Goal: Information Seeking & Learning: Learn about a topic

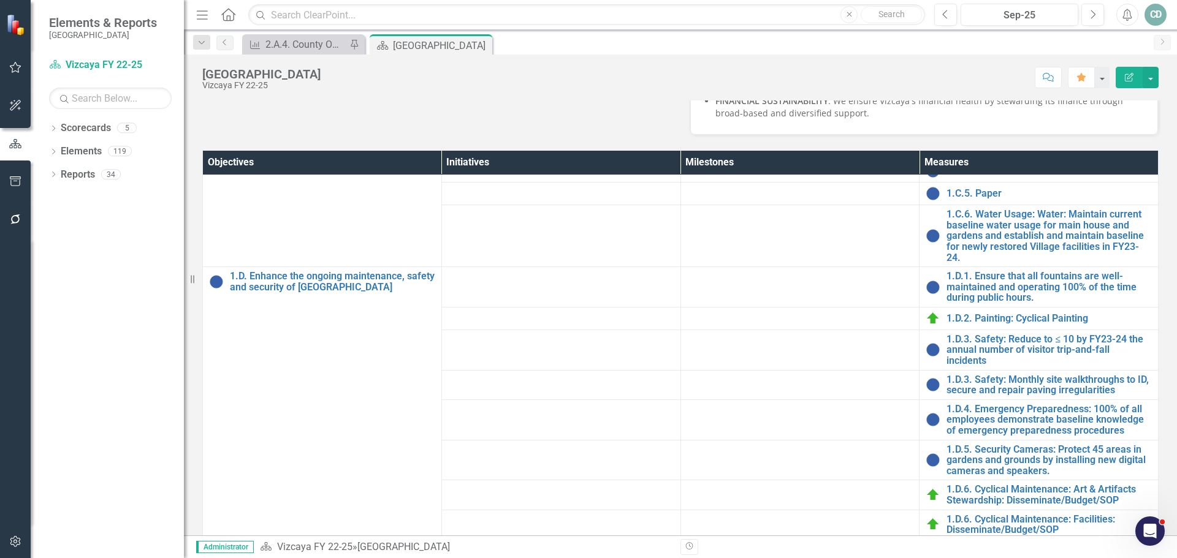
scroll to position [430, 0]
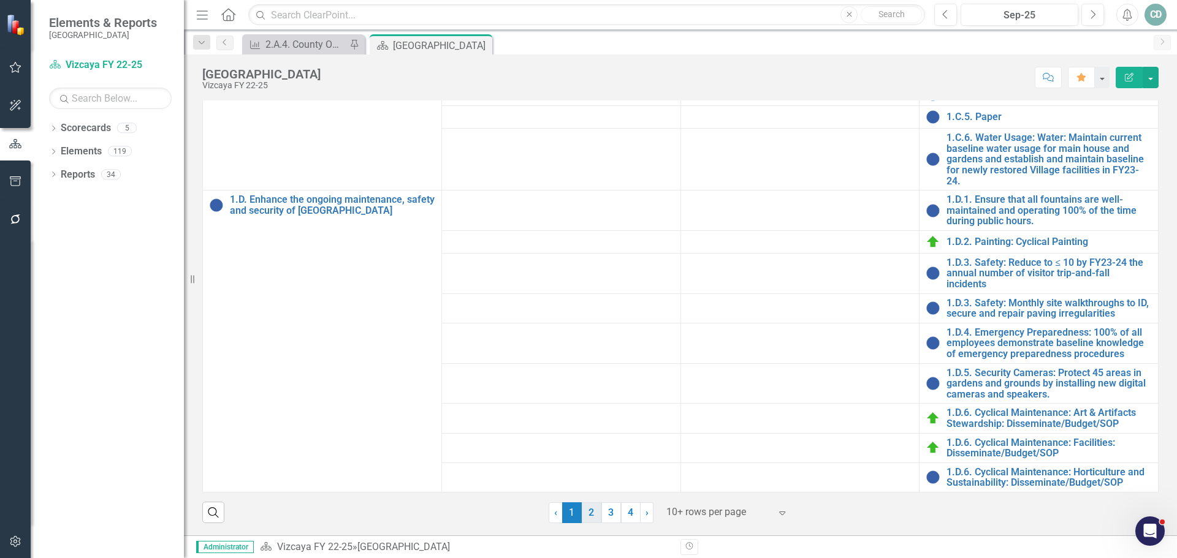
click at [587, 514] on link "2" at bounding box center [592, 512] width 20 height 21
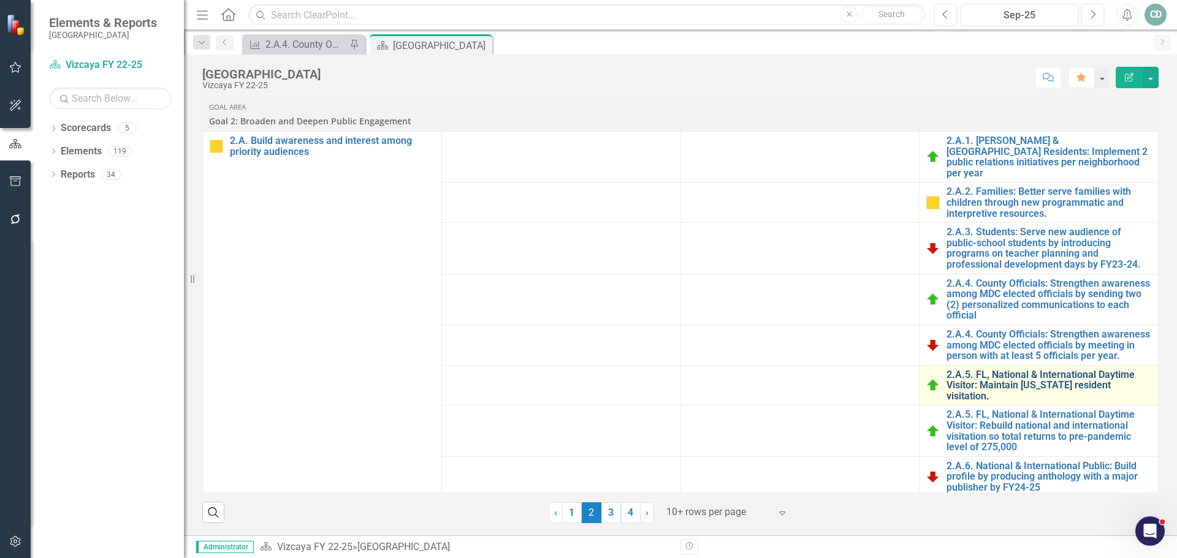
click at [1015, 374] on link "2.A.5. FL, National & International Daytime Visitor: Maintain [US_STATE] reside…" at bounding box center [1048, 386] width 205 height 32
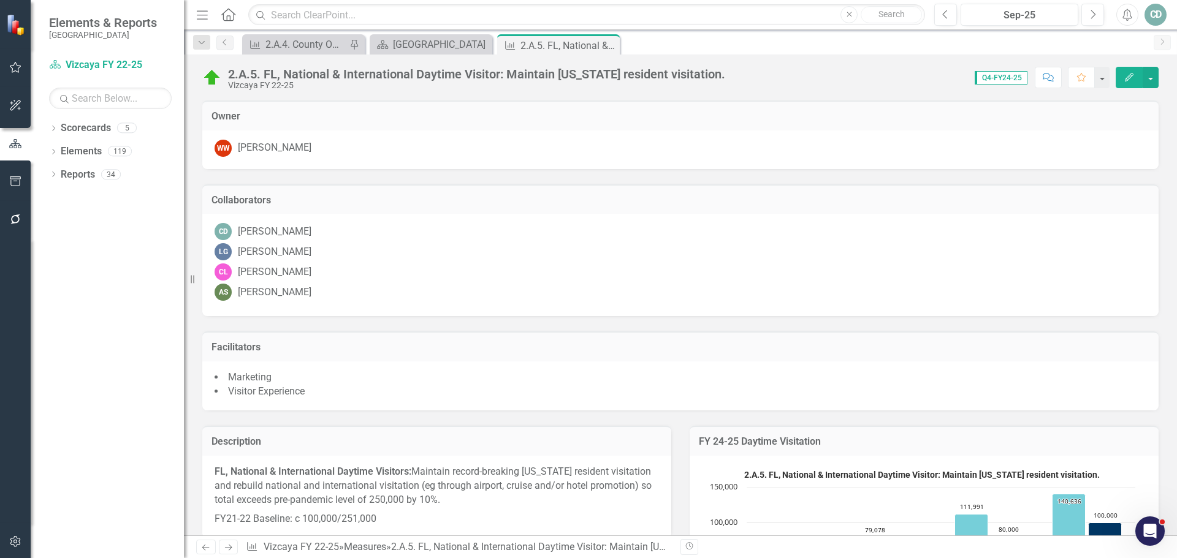
click at [731, 75] on div "Score: 0.00 Q4-FY24-25 Completed Comment Favorite Edit" at bounding box center [944, 77] width 427 height 21
drag, startPoint x: 730, startPoint y: 70, endPoint x: 607, endPoint y: 70, distance: 123.2
click at [607, 70] on div "2.A.5. FL, National & International Daytime Visitor: Maintain [US_STATE] reside…" at bounding box center [680, 73] width 993 height 37
click at [756, 77] on div "Score: 0.00 Q4-FY24-25 Completed Comment Favorite Edit" at bounding box center [944, 77] width 427 height 21
click at [731, 77] on div "Score: 0.00 Q4-FY24-25 Completed Comment Favorite Edit" at bounding box center [944, 77] width 427 height 21
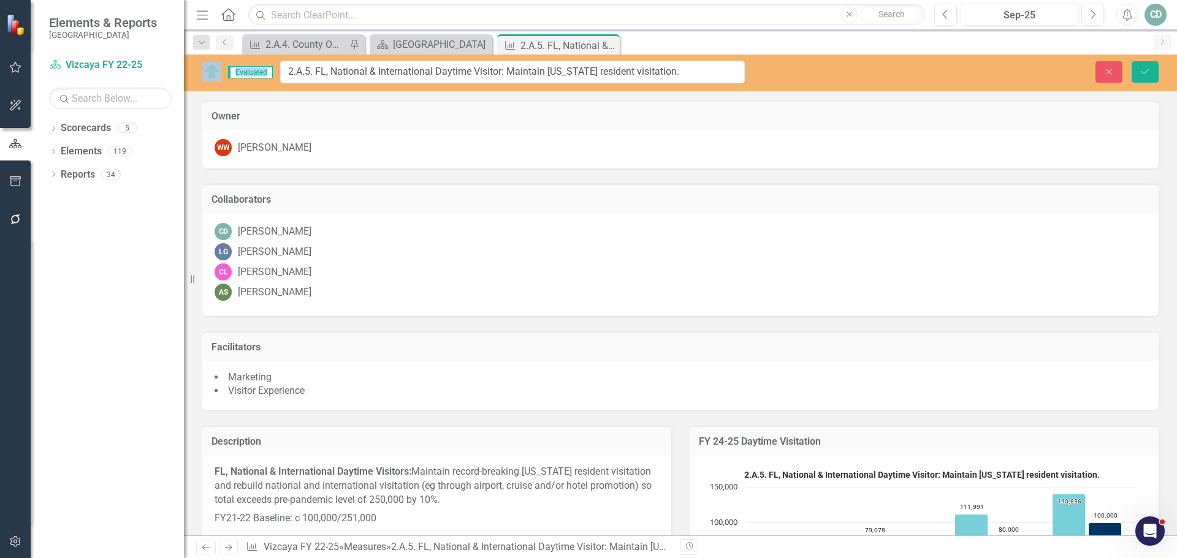
drag, startPoint x: 263, startPoint y: 72, endPoint x: 693, endPoint y: 69, distance: 430.2
drag, startPoint x: 686, startPoint y: 69, endPoint x: 313, endPoint y: 72, distance: 373.2
click at [313, 72] on input "2.A.5. FL, National & International Daytime Visitor: Maintain [US_STATE] reside…" at bounding box center [512, 72] width 464 height 23
click at [1106, 69] on icon "Close" at bounding box center [1108, 71] width 11 height 9
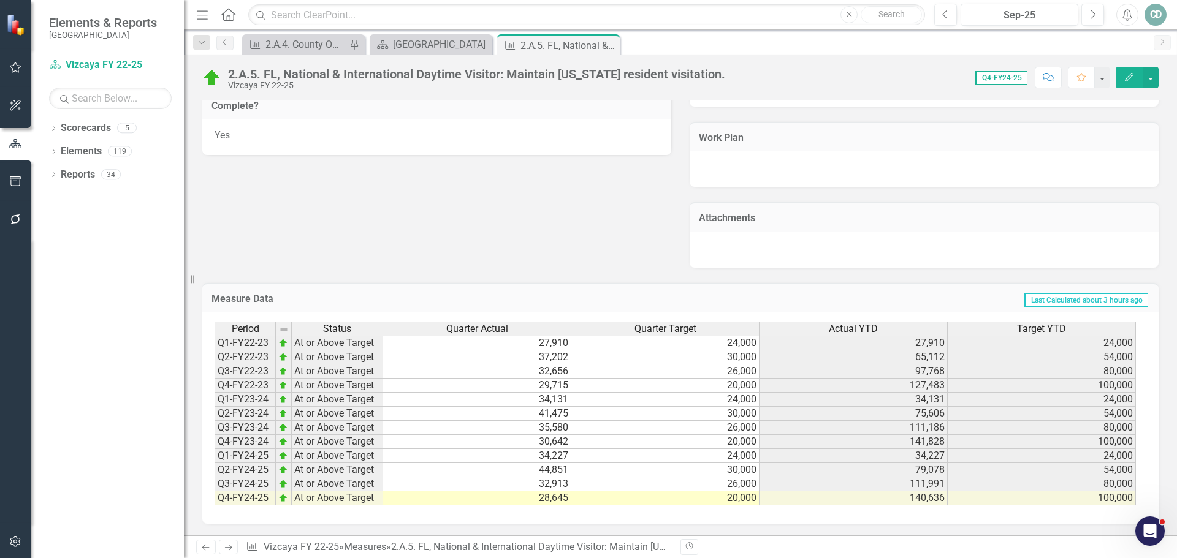
scroll to position [806, 0]
click at [235, 544] on link "Next" at bounding box center [229, 547] width 20 height 15
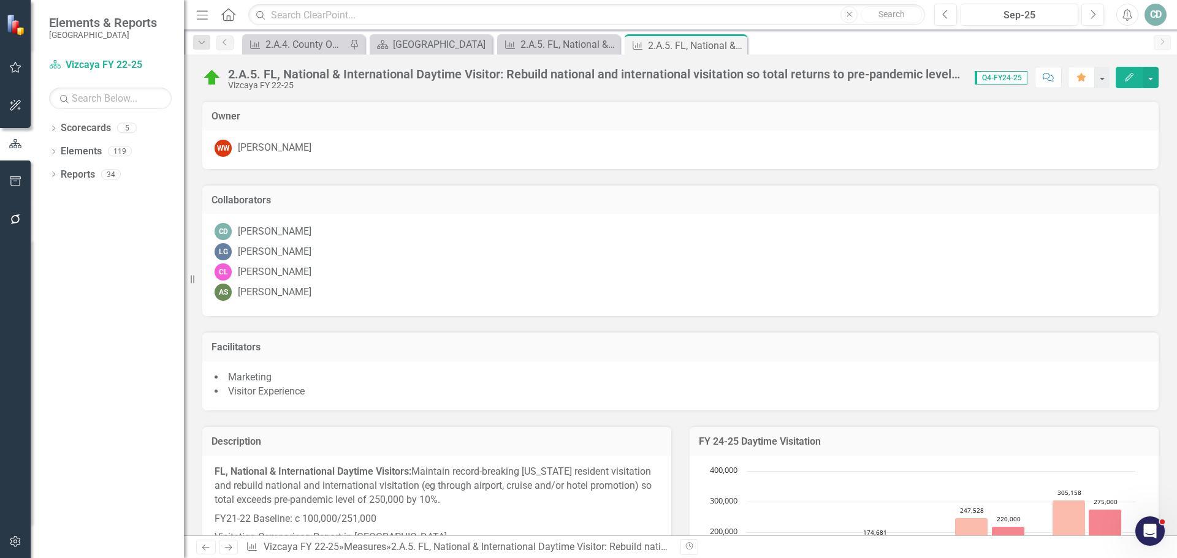
click at [541, 75] on div "2.A.5. FL, National & International Daytime Visitor: Rebuild national and inter…" at bounding box center [595, 73] width 734 height 13
click at [543, 74] on div "2.A.5. FL, National & International Daytime Visitor: Rebuild national and inter…" at bounding box center [595, 73] width 734 height 13
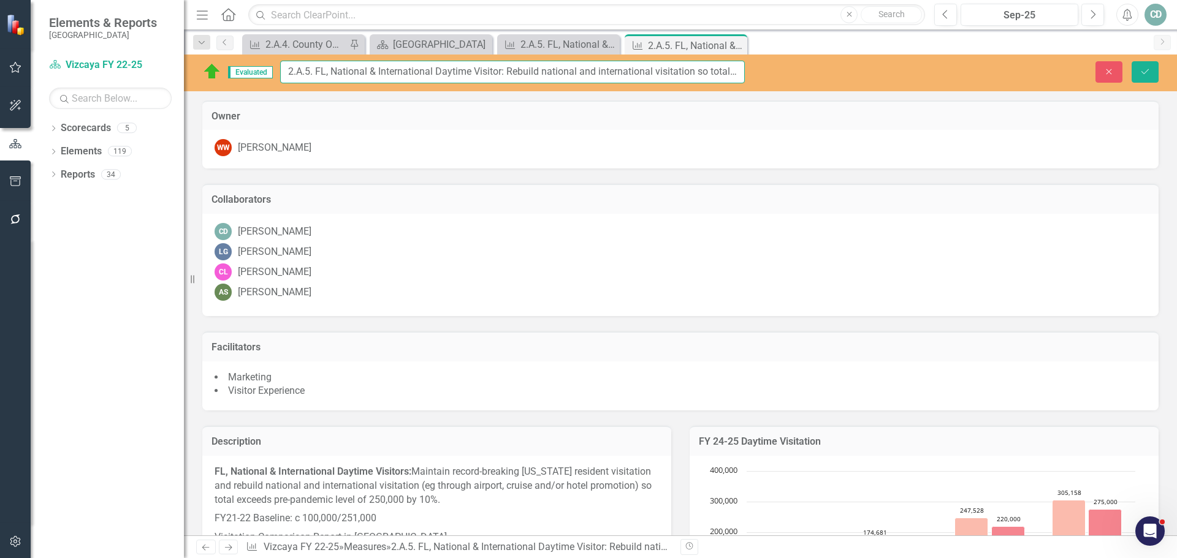
click at [543, 74] on input "2.A.5. FL, National & International Daytime Visitor: Rebuild national and inter…" at bounding box center [512, 72] width 464 height 23
click at [311, 74] on input "2.A.5. FL, National & International Daytime Visitor: Rebuild national and inter…" at bounding box center [512, 72] width 464 height 23
click at [316, 69] on input "2.A.5. FL, National & International Daytime Visitor: Rebuild national and inter…" at bounding box center [512, 72] width 464 height 23
click at [316, 70] on input "2.A.5. FL, National & International Daytime Visitor: Rebuild national and inter…" at bounding box center [512, 72] width 464 height 23
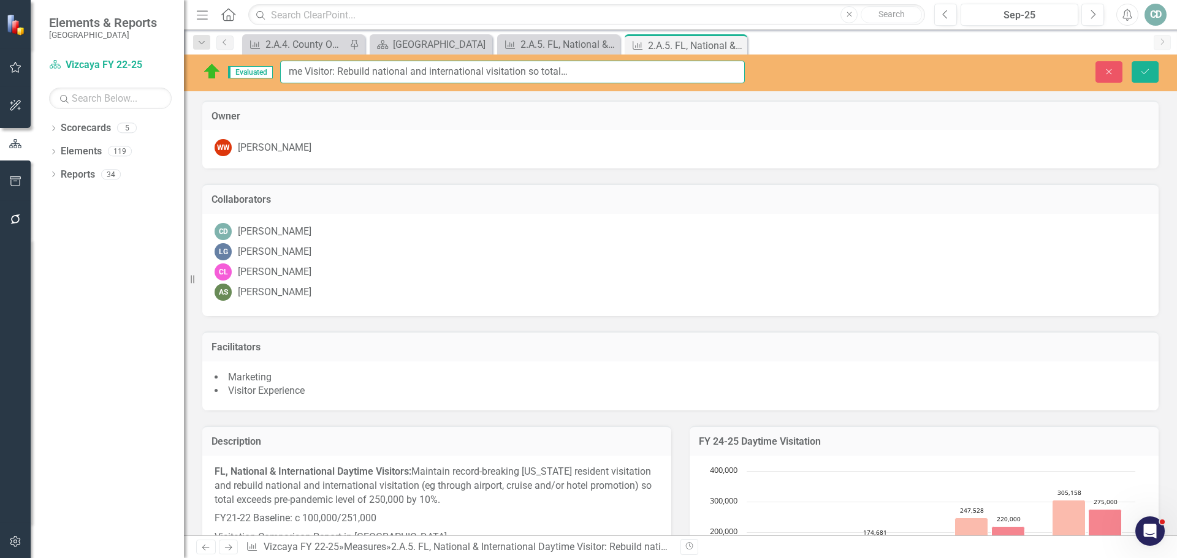
drag, startPoint x: 316, startPoint y: 70, endPoint x: 800, endPoint y: 71, distance: 483.5
click at [800, 71] on div "Evaluated 2.A.5. FL, National & International Daytime Visitor: Rebuild national…" at bounding box center [680, 72] width 993 height 23
drag, startPoint x: 1107, startPoint y: 67, endPoint x: 788, endPoint y: 4, distance: 324.8
click at [1107, 67] on icon "Close" at bounding box center [1108, 71] width 11 height 9
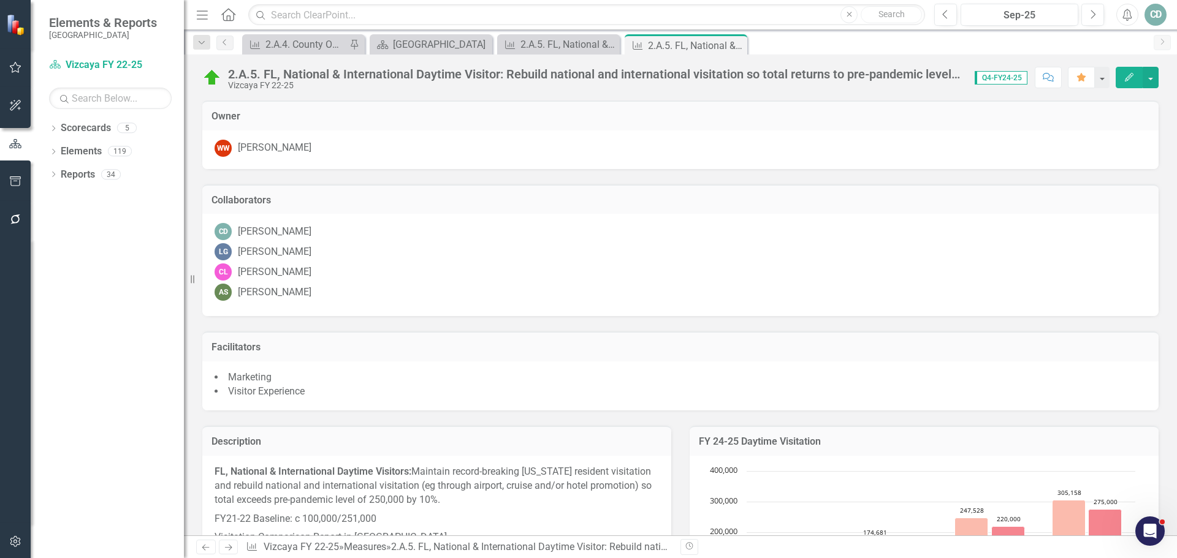
click at [784, 371] on li "Marketing" at bounding box center [679, 378] width 931 height 14
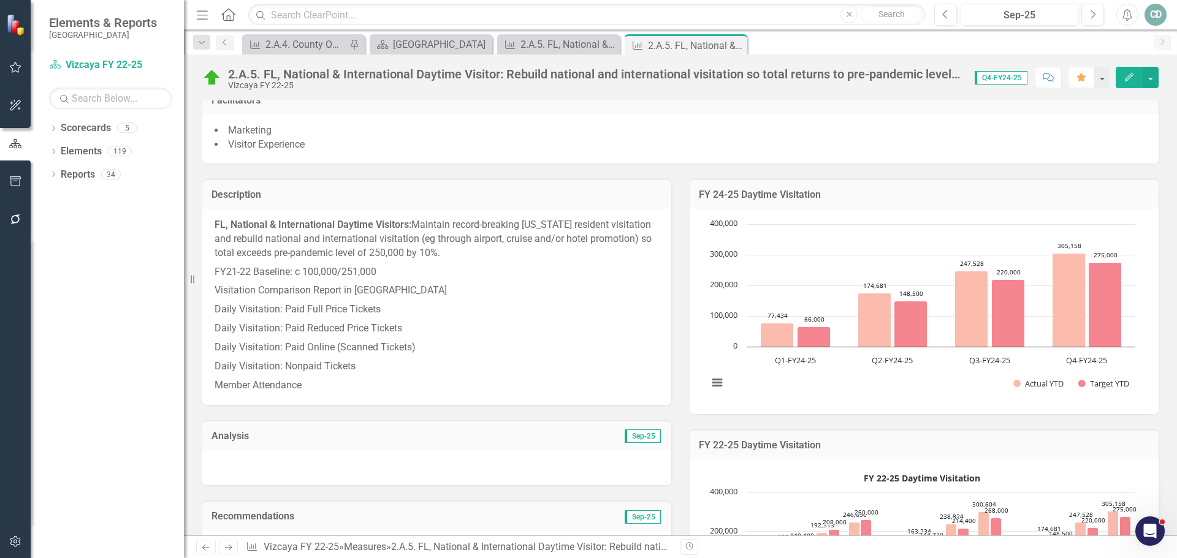
scroll to position [306, 0]
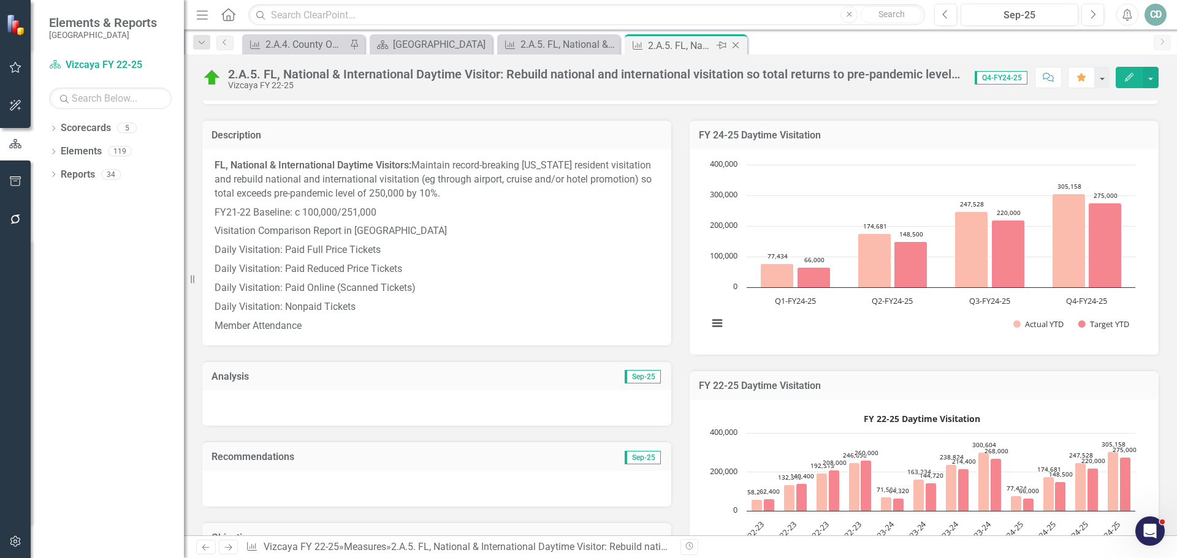
click at [735, 44] on icon "Close" at bounding box center [735, 45] width 12 height 10
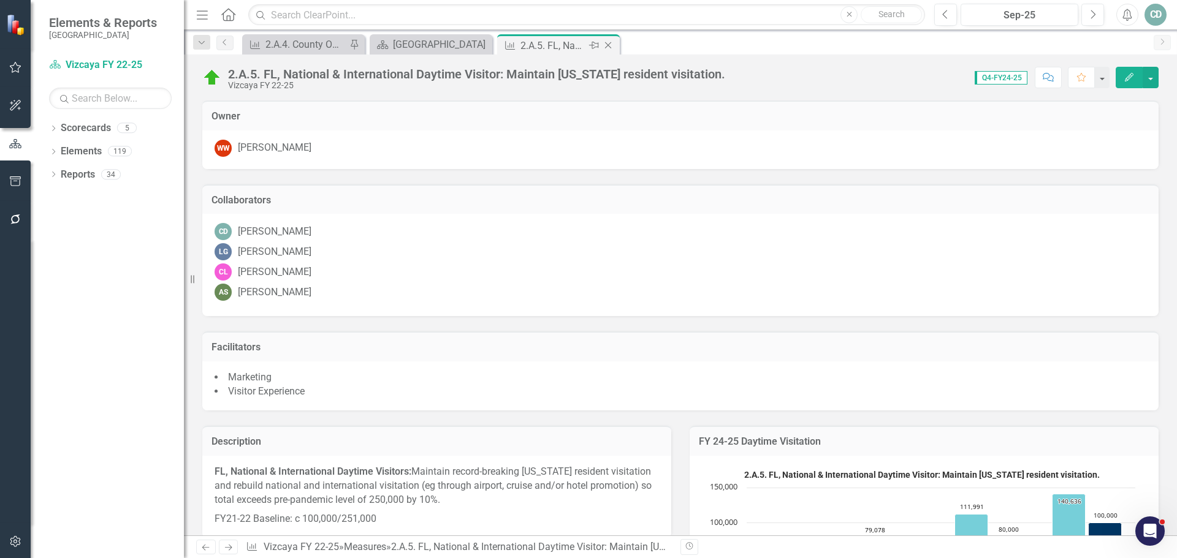
click at [607, 43] on icon "Close" at bounding box center [608, 45] width 12 height 10
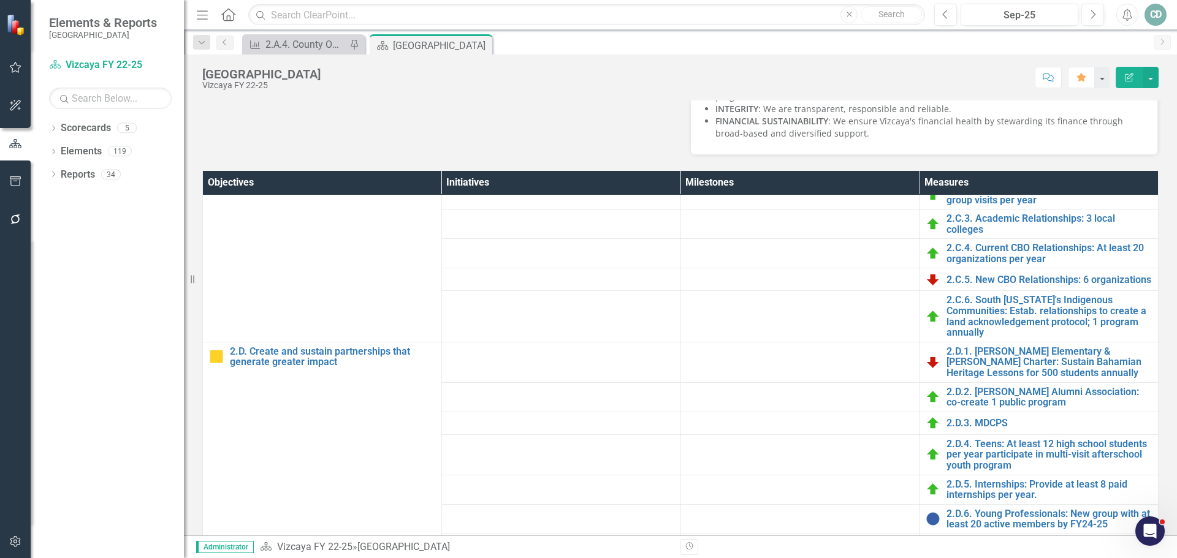
scroll to position [430, 0]
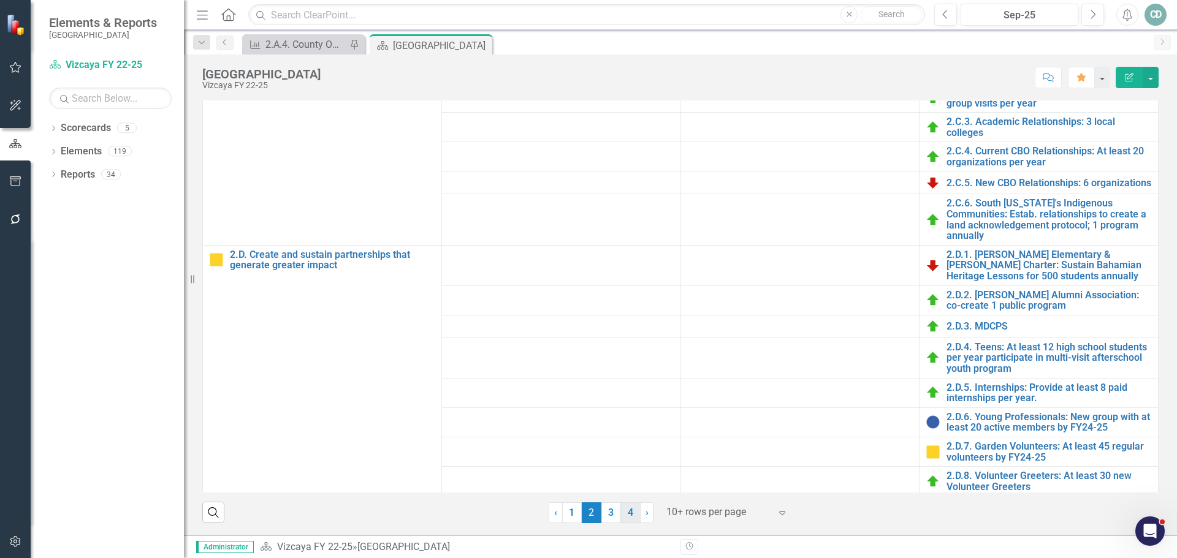
click at [623, 509] on link "4" at bounding box center [631, 512] width 20 height 21
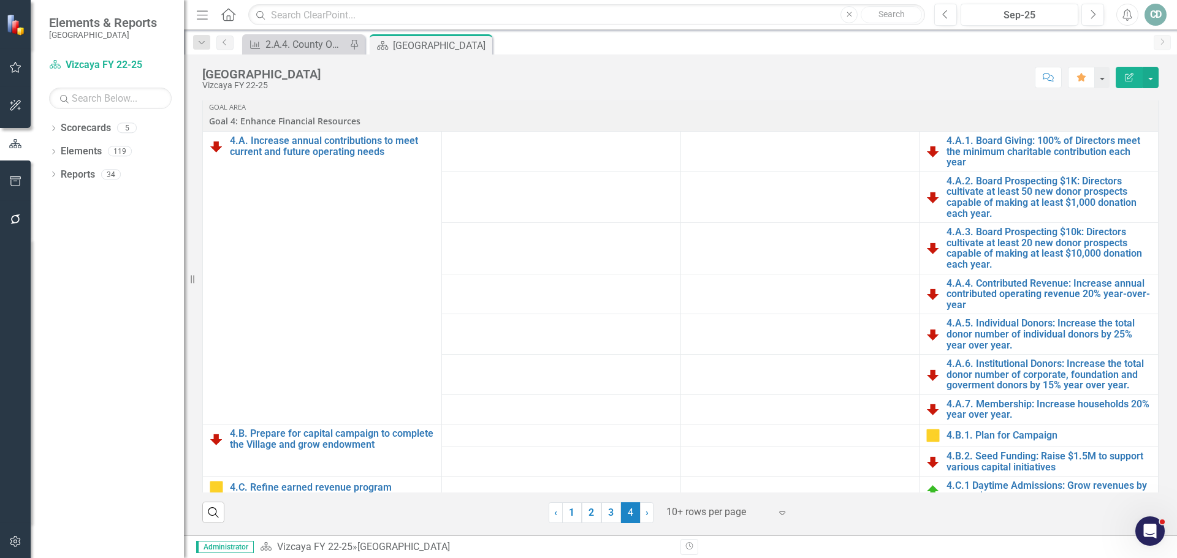
scroll to position [216, 0]
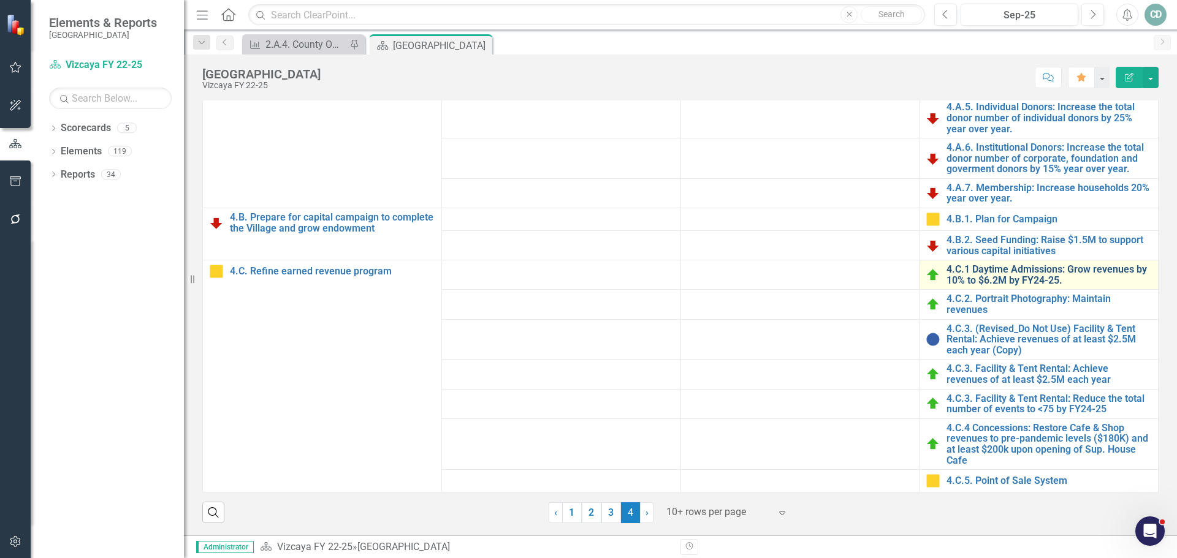
click at [1013, 270] on link "4.C.1 Daytime Admissions: Grow revenues by 10% to $6.2M by FY24-25." at bounding box center [1048, 274] width 205 height 21
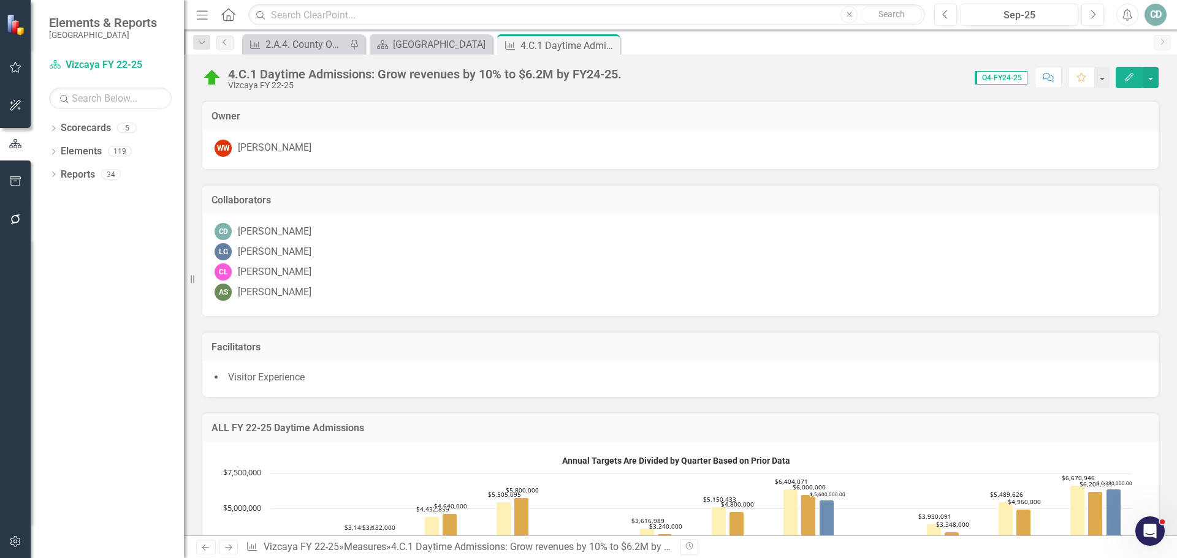
click at [619, 74] on div "4.C.1 Daytime Admissions: Grow revenues by 10% to $6.2M by FY24-25." at bounding box center [424, 73] width 393 height 13
click at [625, 75] on div "4.C.1 Daytime Admissions: Grow revenues by 10% to $6.2M by FY24-25. Vizcaya FY …" at bounding box center [428, 78] width 400 height 23
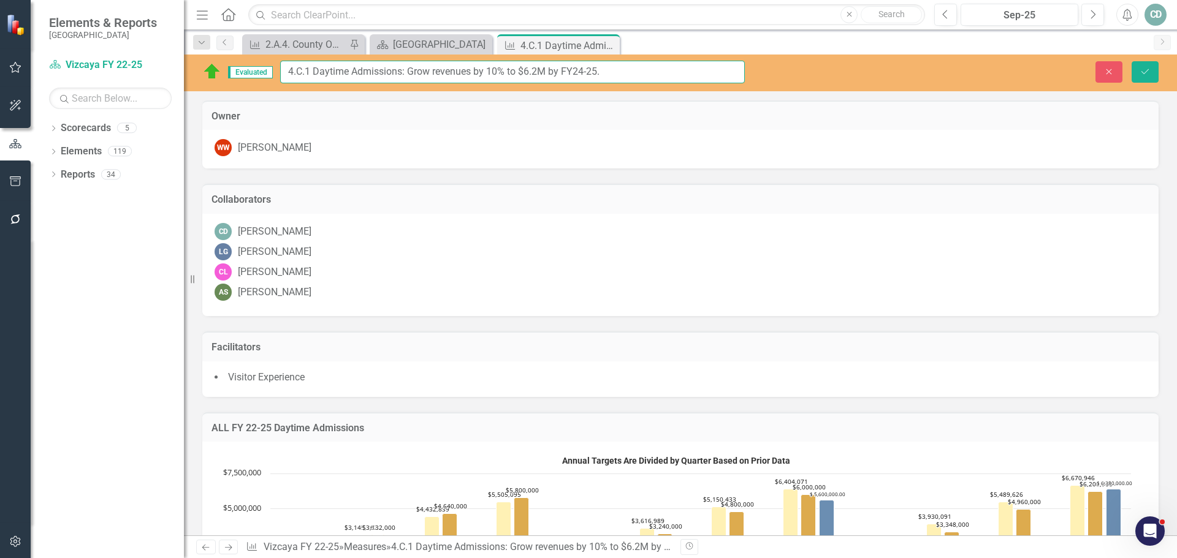
drag, startPoint x: 624, startPoint y: 75, endPoint x: 569, endPoint y: 75, distance: 55.2
click at [569, 75] on input "4.C.1 Daytime Admissions: Grow revenues by 10% to $6.2M by FY24-25." at bounding box center [512, 72] width 464 height 23
drag, startPoint x: 608, startPoint y: 72, endPoint x: 313, endPoint y: 73, distance: 294.8
click at [313, 73] on input "4.C.1 Daytime Admissions: Grow revenues by 10% to $6.2M by FY24-25." at bounding box center [512, 72] width 464 height 23
drag, startPoint x: 1113, startPoint y: 67, endPoint x: 869, endPoint y: 7, distance: 251.8
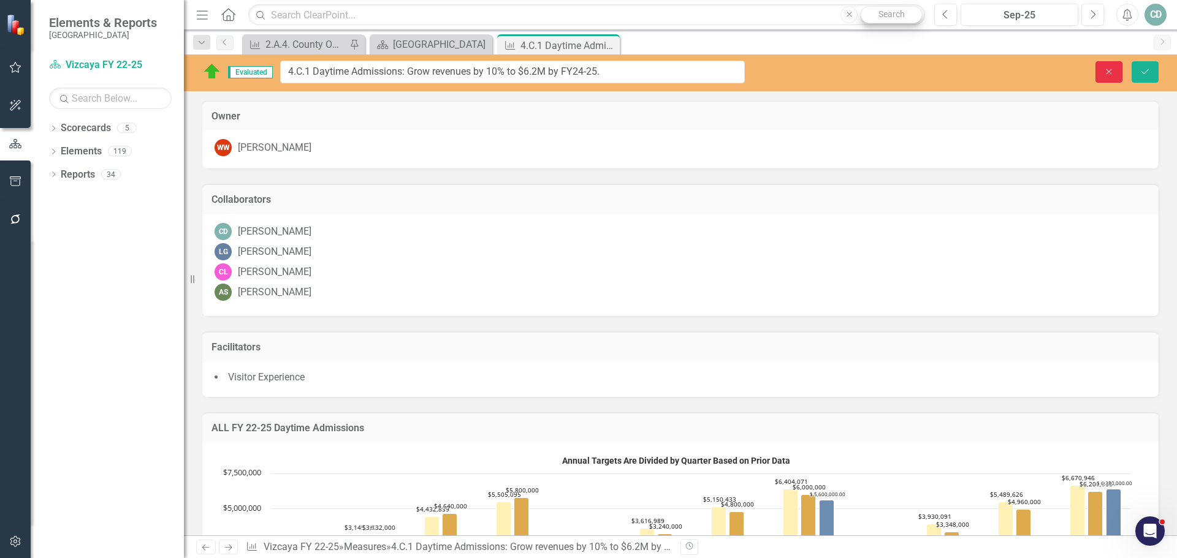
click at [1113, 67] on icon "Close" at bounding box center [1108, 71] width 11 height 9
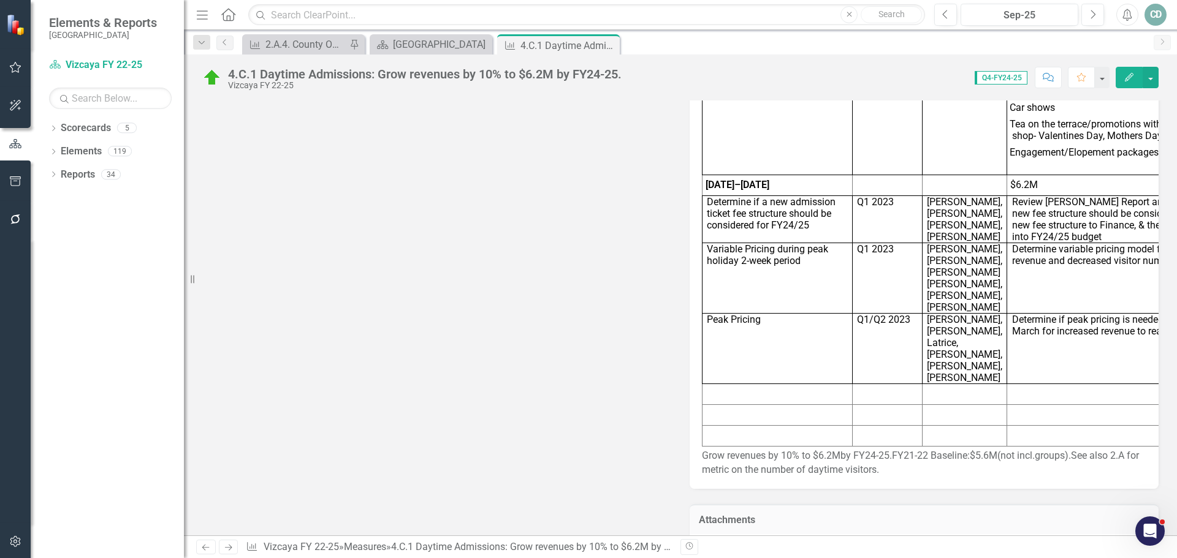
scroll to position [1839, 0]
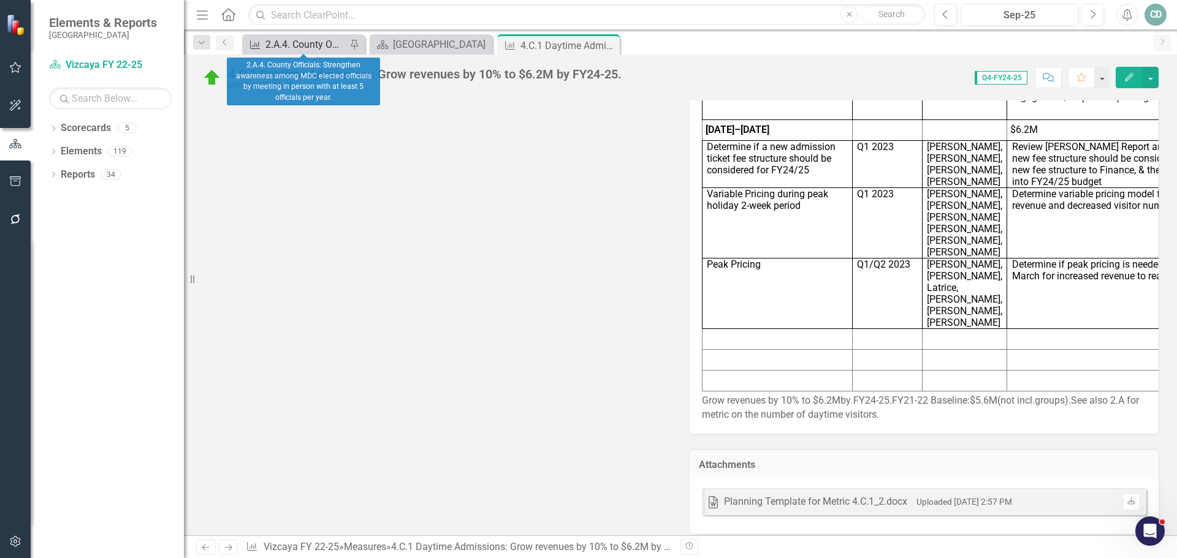
click at [319, 40] on div "2.A.4. County Officials: Strengthen awareness among MDC elected officials by me…" at bounding box center [305, 44] width 81 height 15
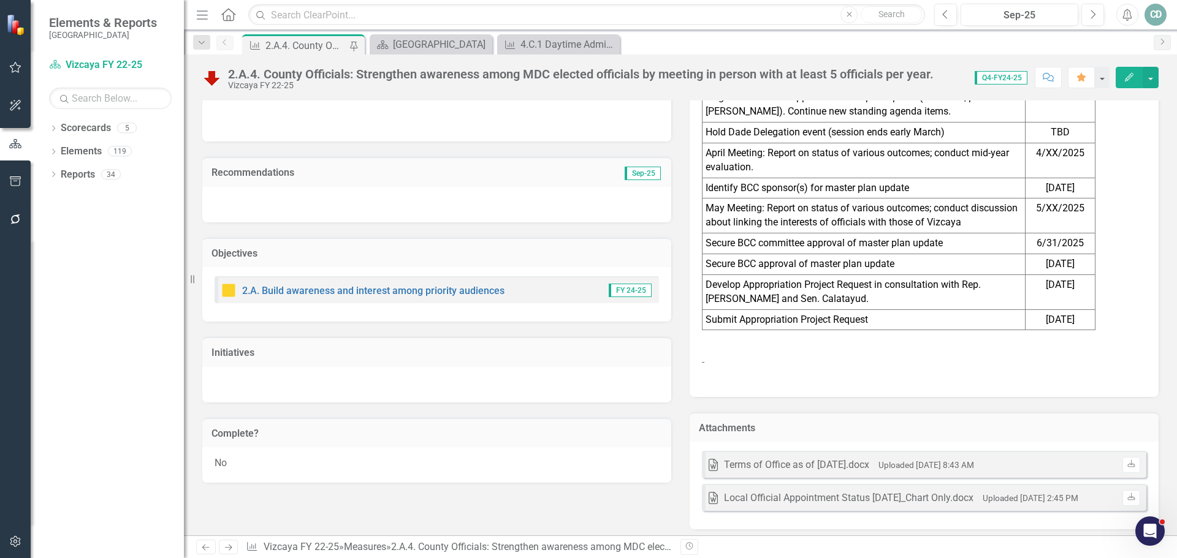
scroll to position [1583, 0]
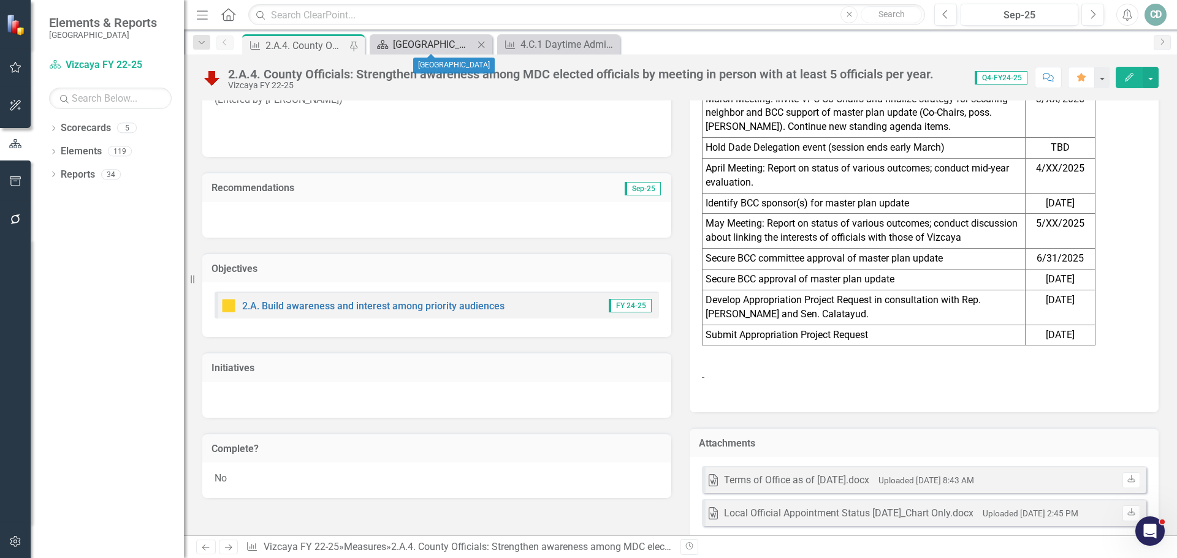
click at [436, 45] on div "[GEOGRAPHIC_DATA]" at bounding box center [433, 44] width 81 height 15
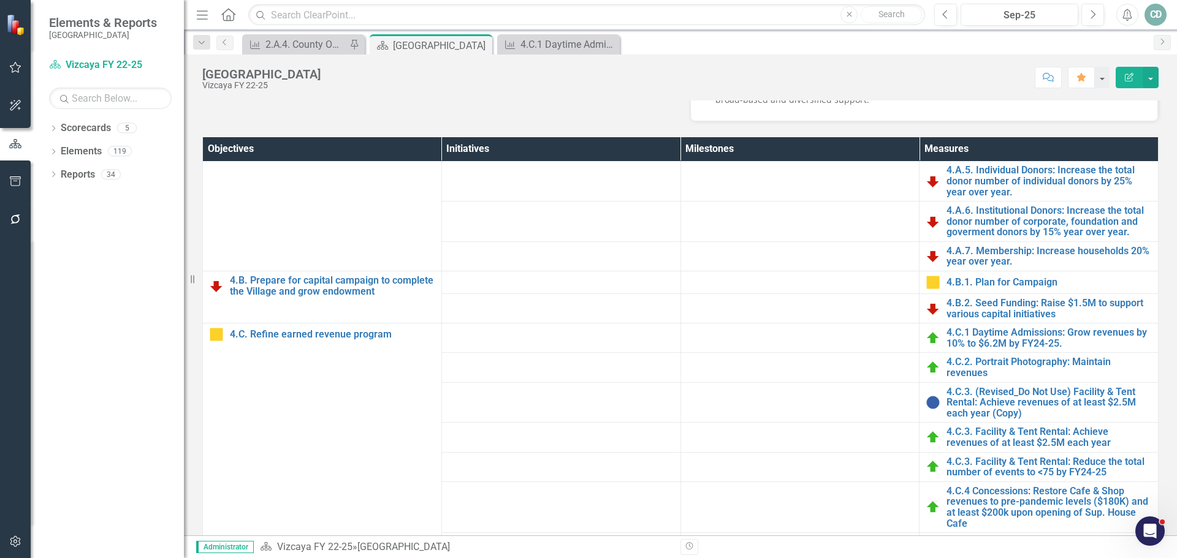
scroll to position [430, 0]
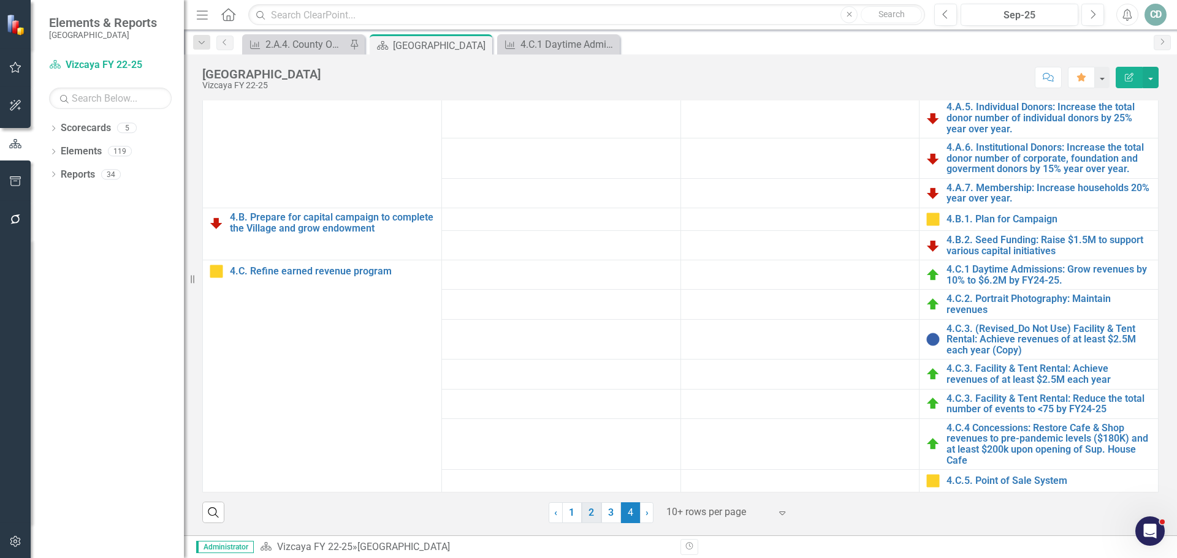
click at [587, 513] on link "2" at bounding box center [592, 512] width 20 height 21
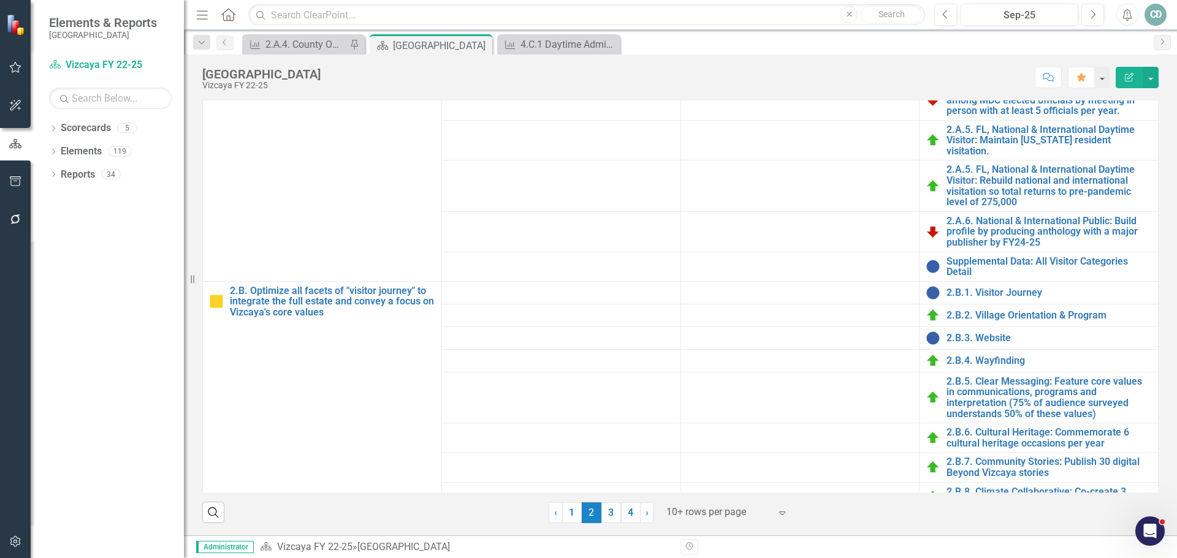
scroll to position [184, 0]
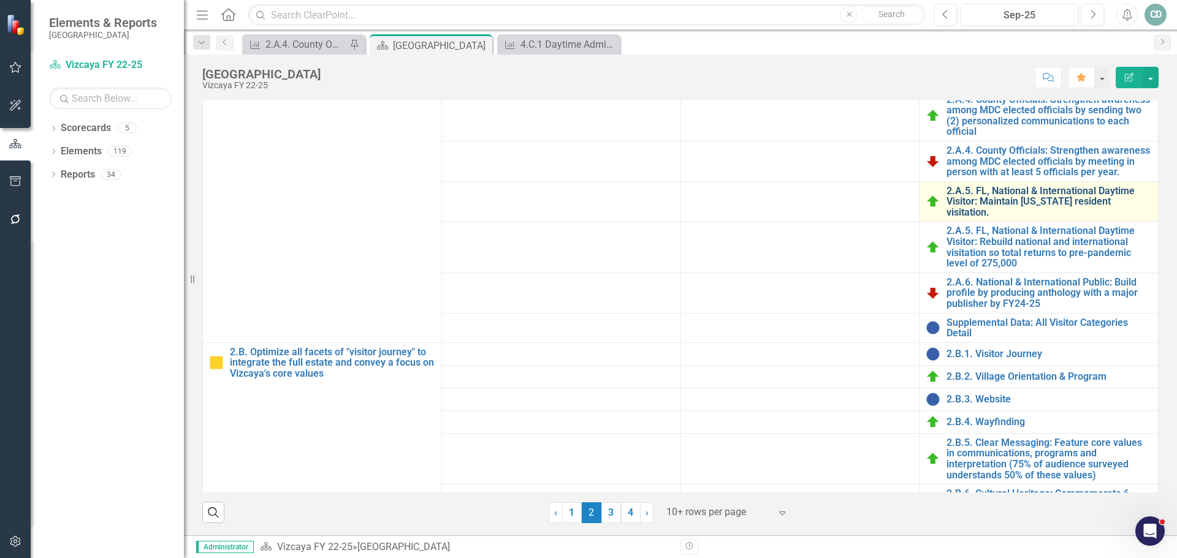
click at [983, 186] on link "2.A.5. FL, National & International Daytime Visitor: Maintain [US_STATE] reside…" at bounding box center [1048, 202] width 205 height 32
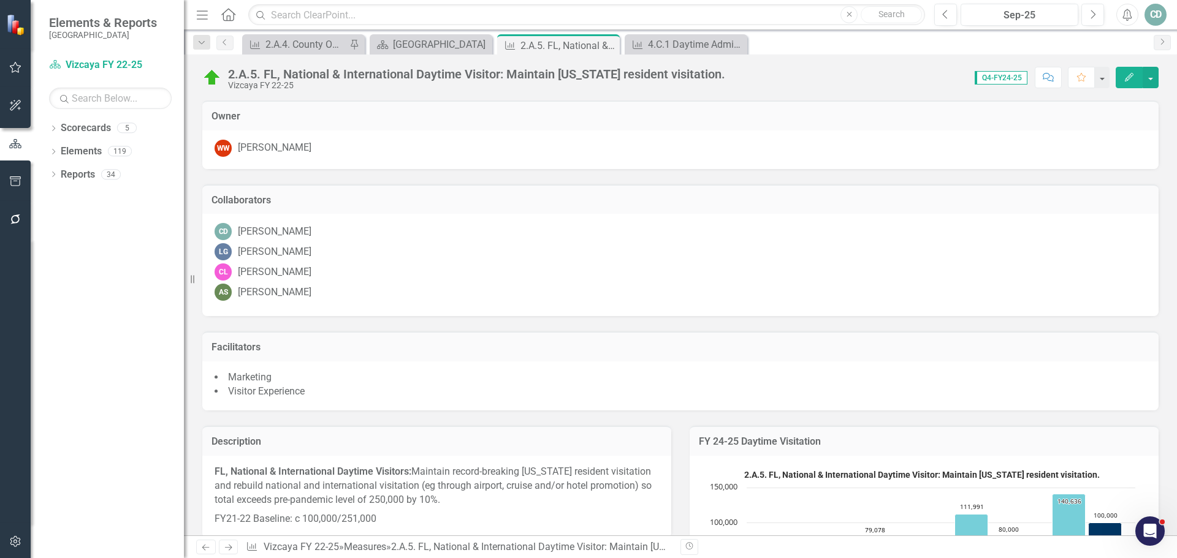
click at [228, 549] on icon "Next" at bounding box center [228, 548] width 10 height 8
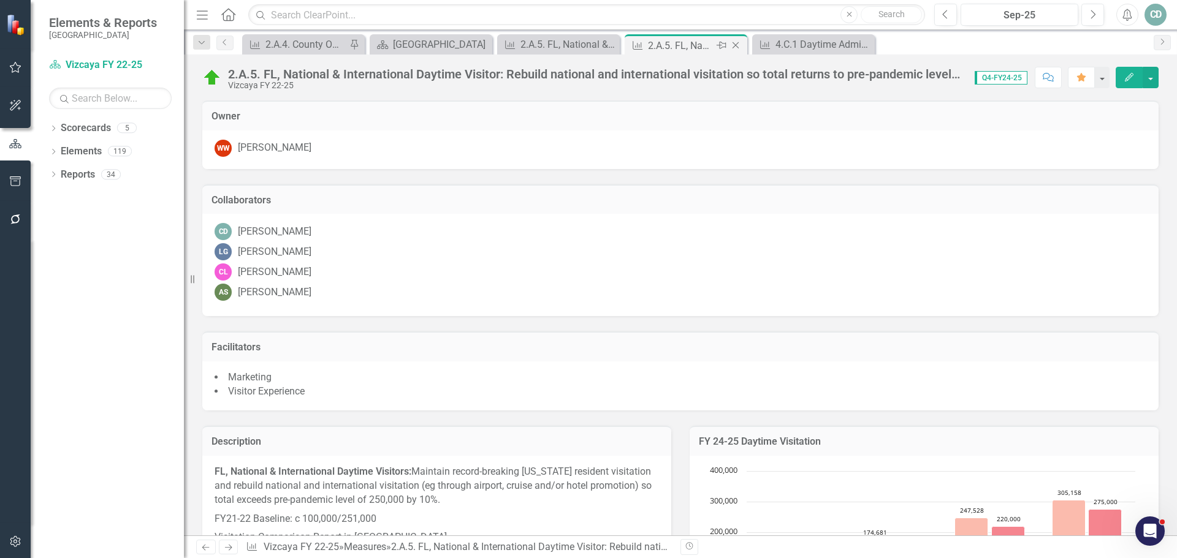
click at [670, 45] on div "2.A.5. FL, National & International Daytime Visitor: Rebuild national and inter…" at bounding box center [681, 45] width 66 height 15
click at [786, 37] on div "4.C.1 Daytime Admissions: Grow revenues by 10% to $6.2M by FY24-25." at bounding box center [815, 44] width 81 height 15
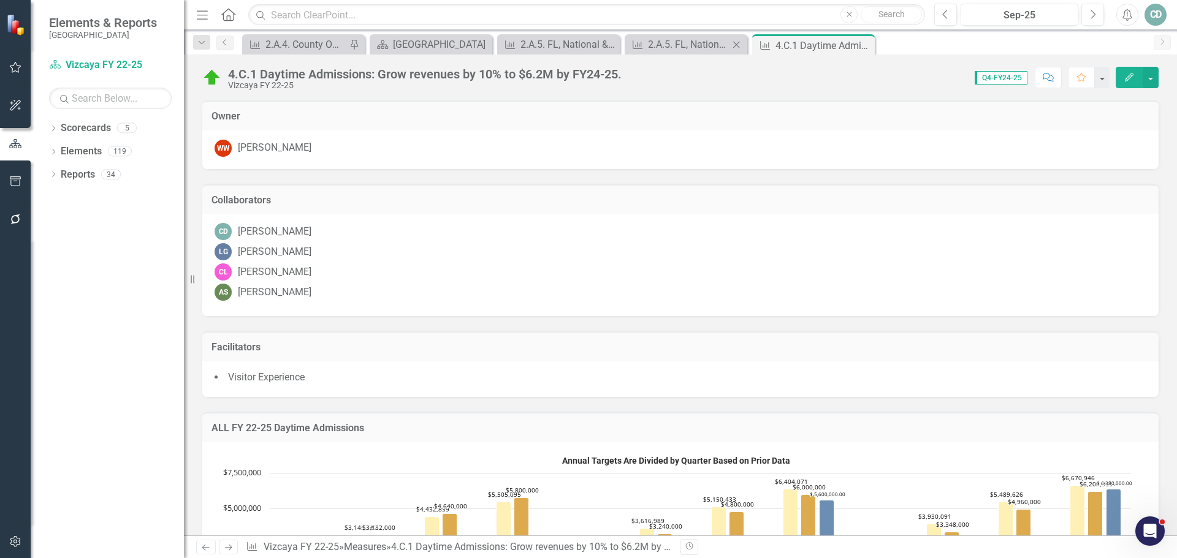
click at [662, 36] on div "Measure 2.A.5. FL, National & International Daytime Visitor: Rebuild national a…" at bounding box center [685, 44] width 123 height 20
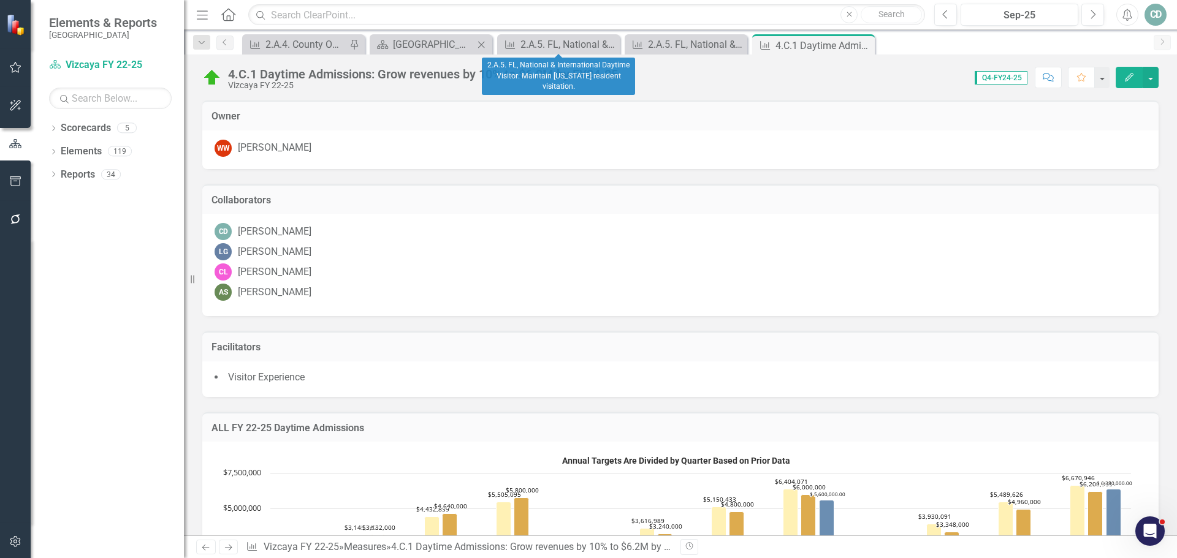
click at [423, 36] on div "Scorecard Vizcaya Close" at bounding box center [431, 44] width 123 height 20
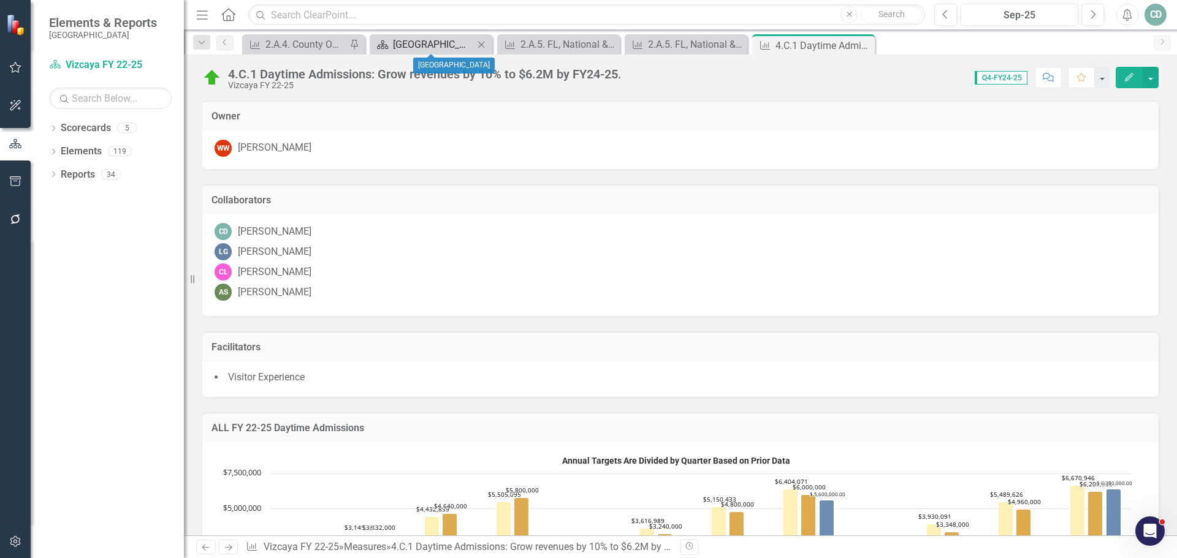
click at [433, 40] on div "[GEOGRAPHIC_DATA]" at bounding box center [433, 44] width 81 height 15
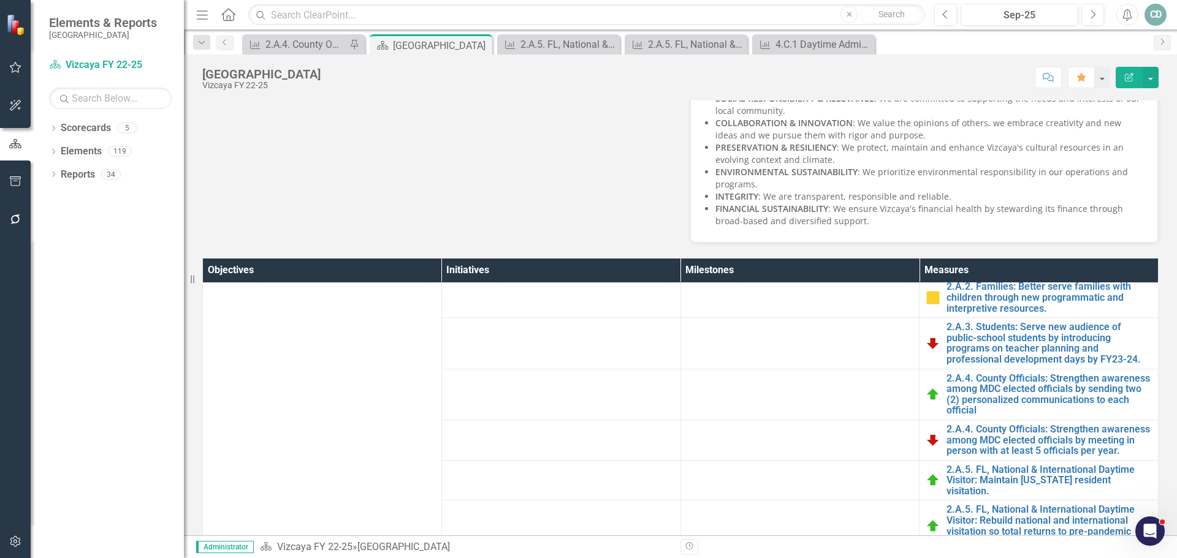
scroll to position [184, 0]
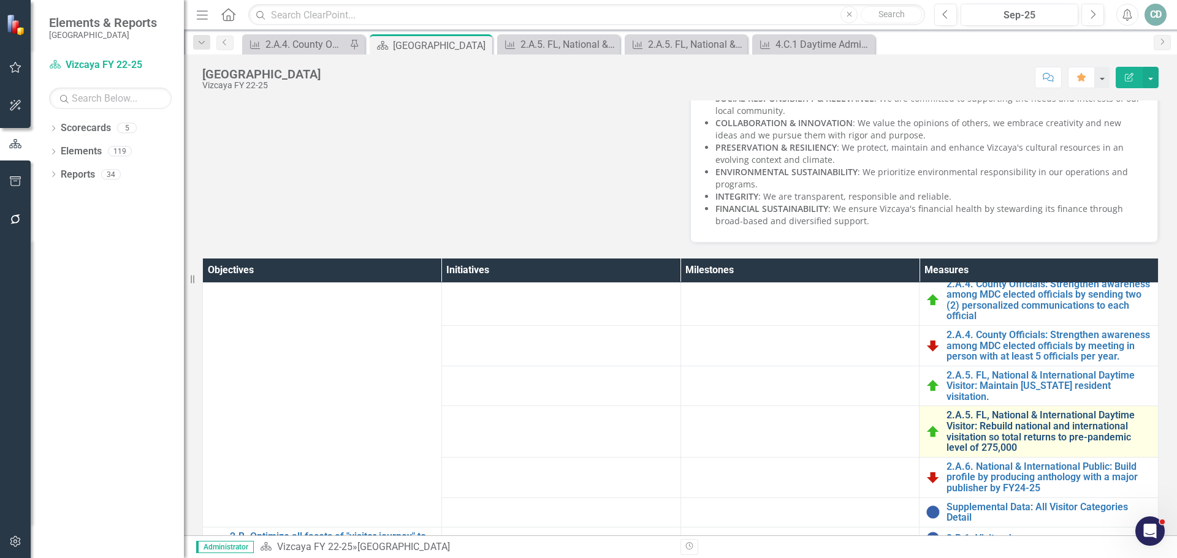
click at [1026, 420] on link "2.A.5. FL, National & International Daytime Visitor: Rebuild national and inter…" at bounding box center [1048, 431] width 205 height 43
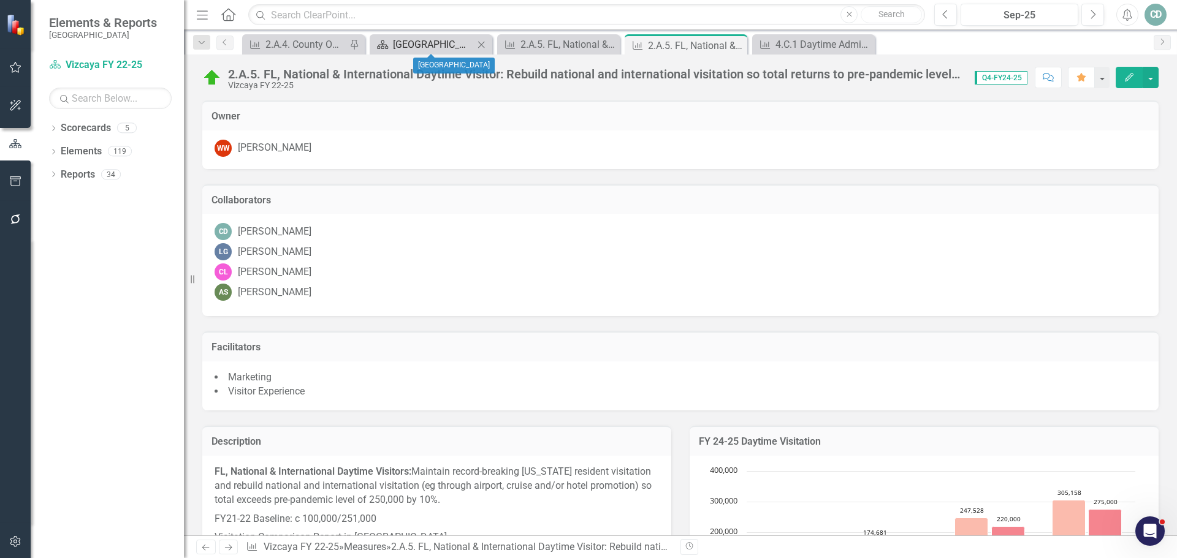
click at [408, 43] on div "[GEOGRAPHIC_DATA]" at bounding box center [433, 44] width 81 height 15
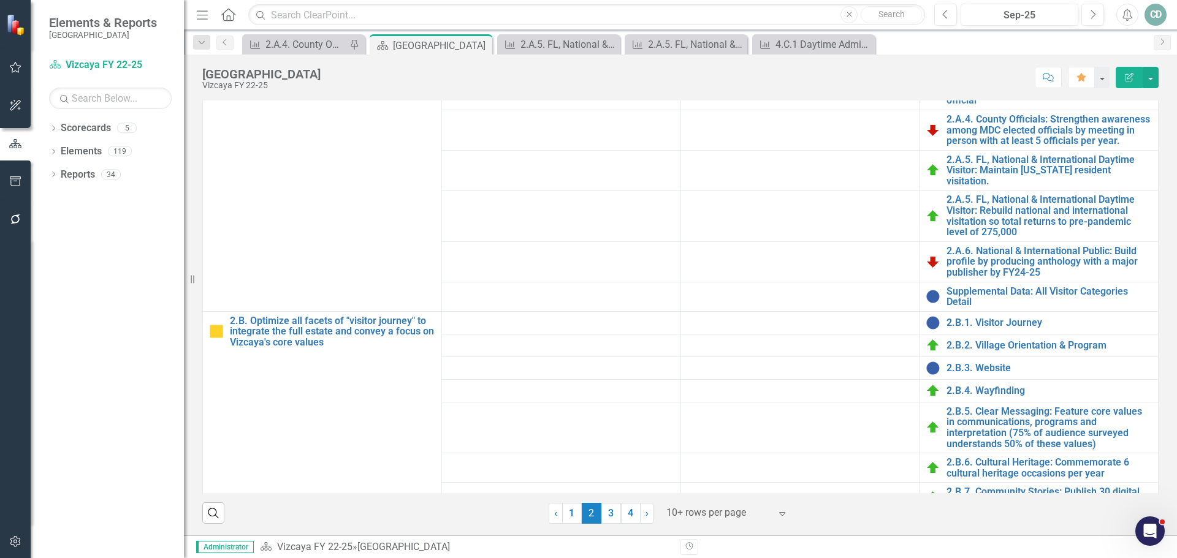
scroll to position [206, 0]
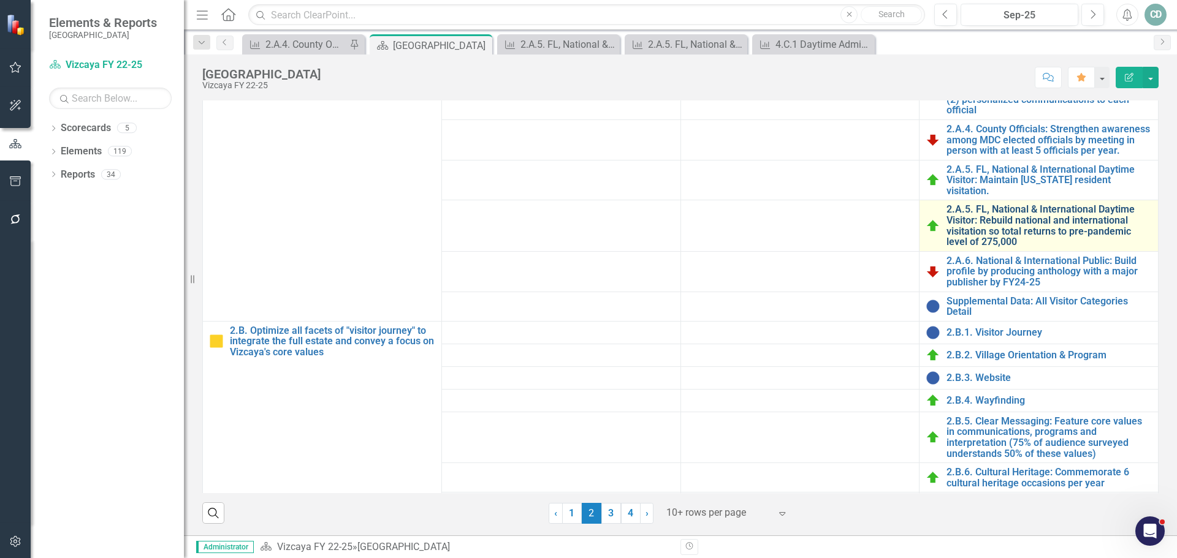
click at [1045, 212] on link "2.A.5. FL, National & International Daytime Visitor: Rebuild national and inter…" at bounding box center [1048, 225] width 205 height 43
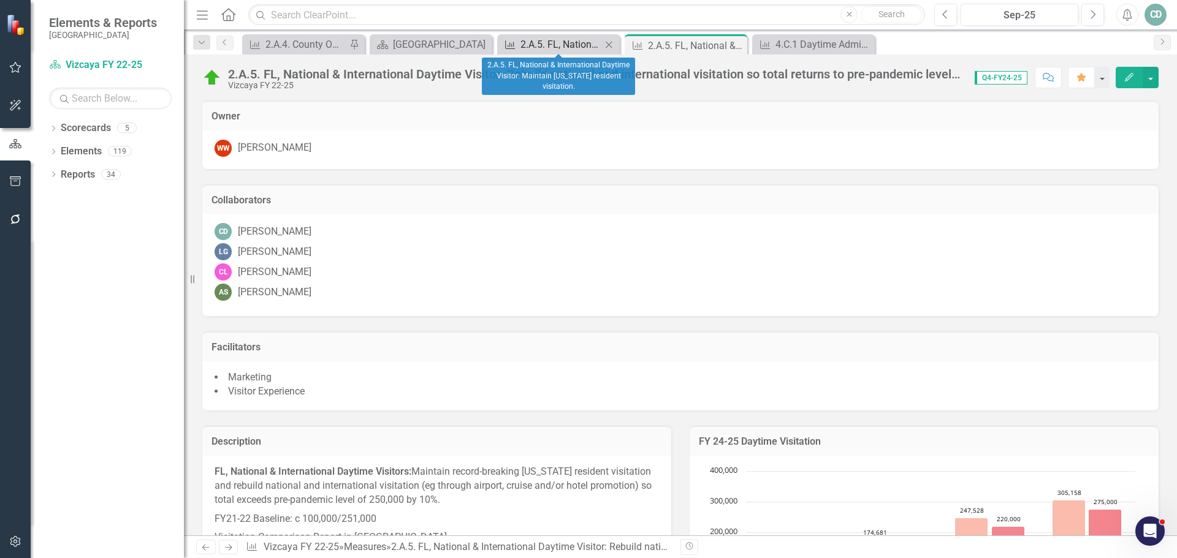
click at [547, 44] on div "2.A.5. FL, National & International Daytime Visitor: Maintain [US_STATE] reside…" at bounding box center [560, 44] width 81 height 15
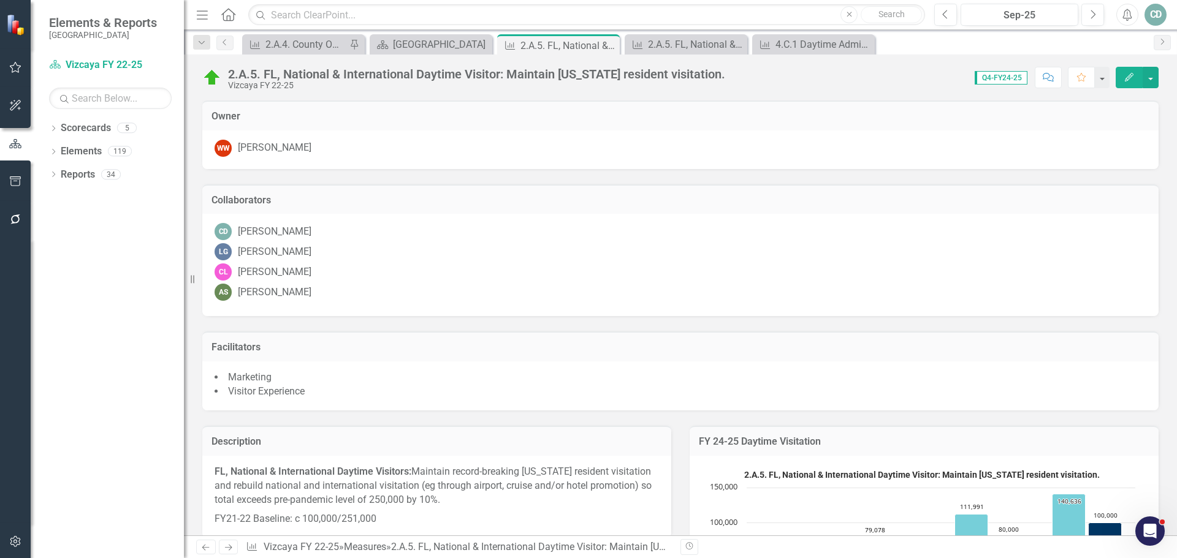
click at [547, 44] on div "2.A.5. FL, National & International Daytime Visitor: Maintain [US_STATE] reside…" at bounding box center [568, 45] width 96 height 15
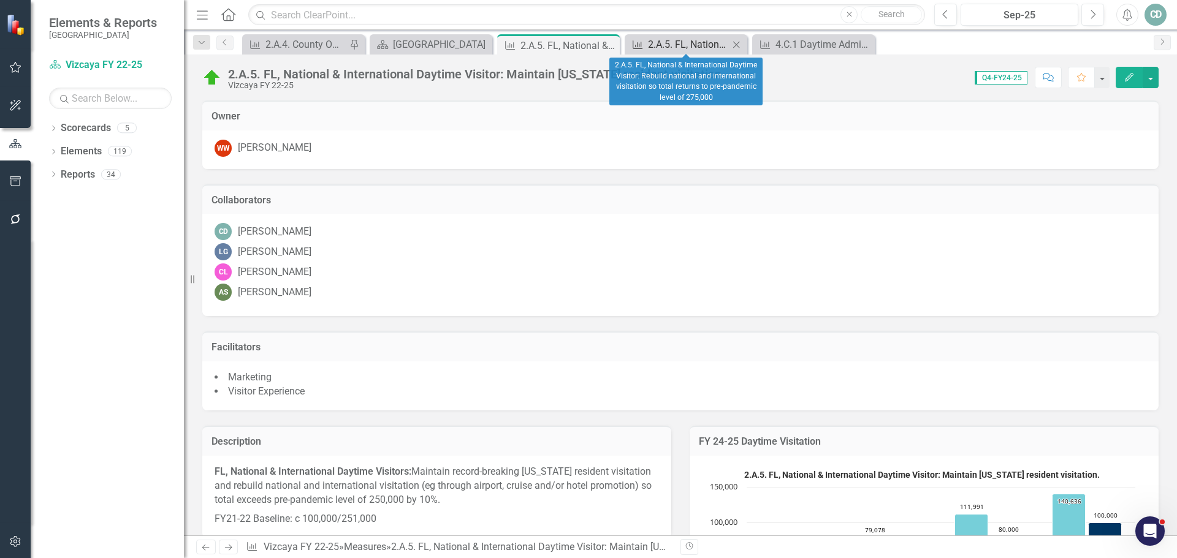
click at [676, 45] on div "2.A.5. FL, National & International Daytime Visitor: Rebuild national and inter…" at bounding box center [688, 44] width 81 height 15
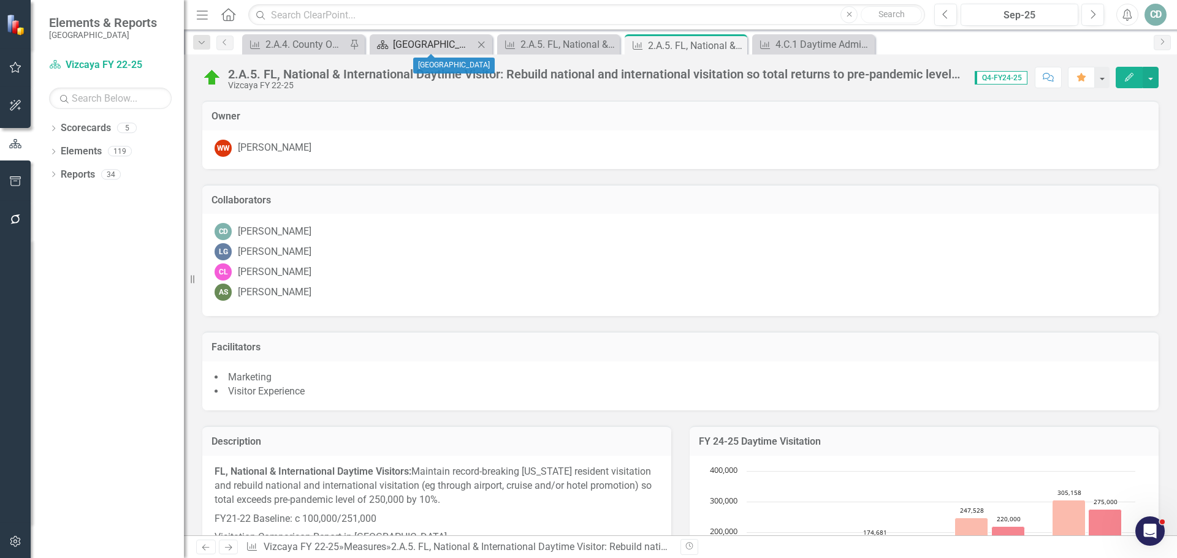
click at [463, 40] on div "[GEOGRAPHIC_DATA]" at bounding box center [433, 44] width 81 height 15
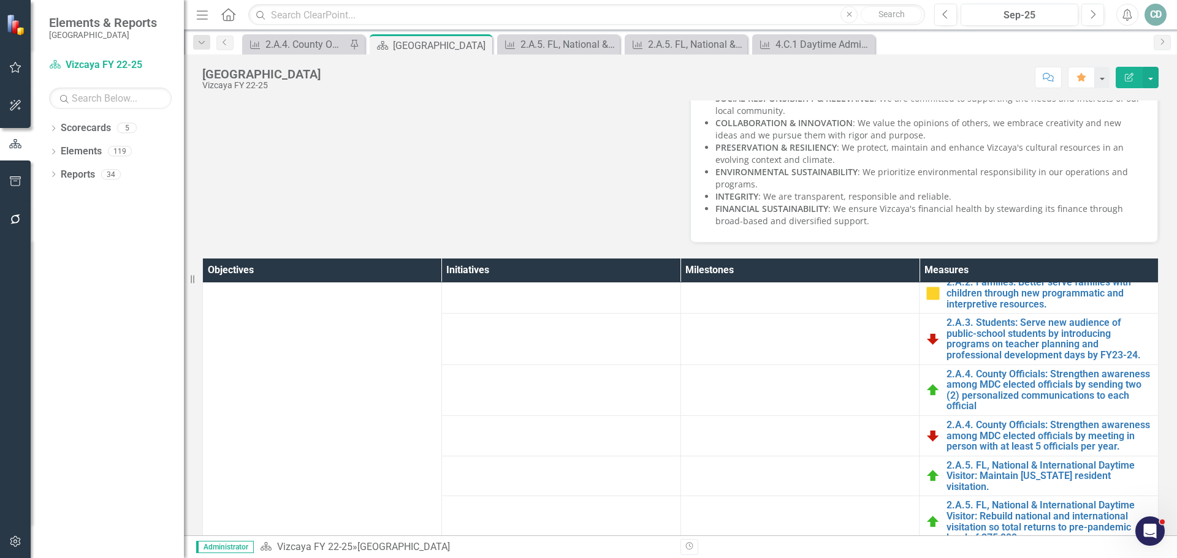
scroll to position [245, 0]
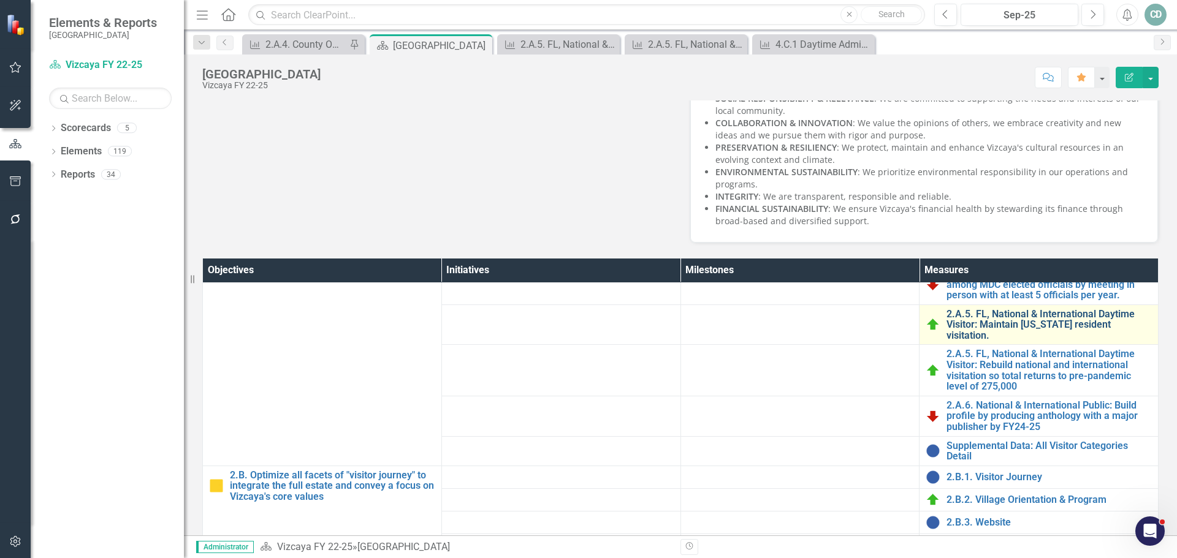
click at [1013, 319] on link "2.A.5. FL, National & International Daytime Visitor: Maintain [US_STATE] reside…" at bounding box center [1048, 325] width 205 height 32
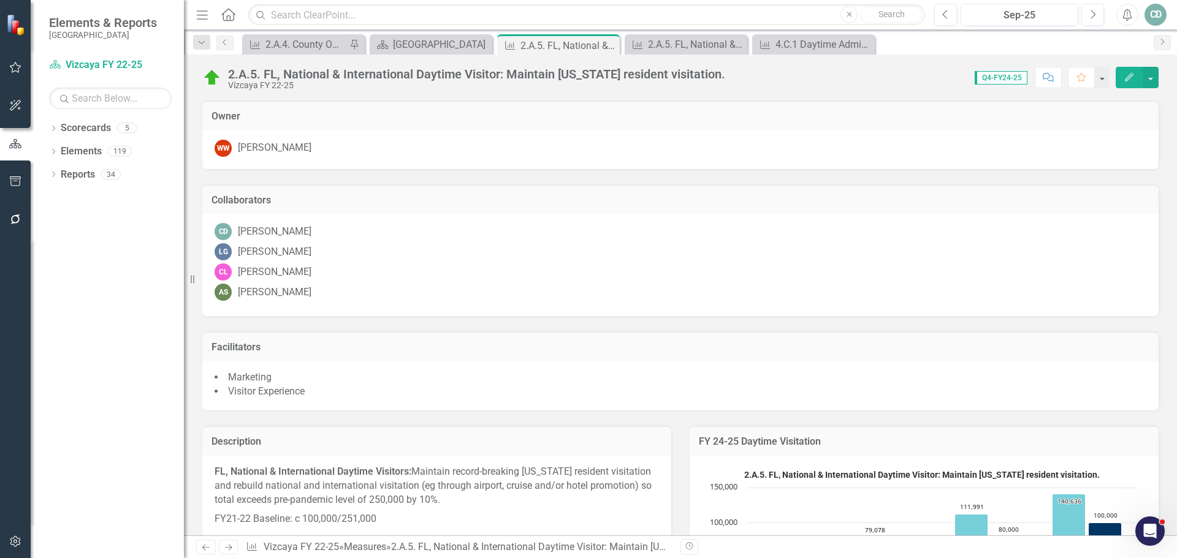
click at [558, 65] on div "2.A.5. FL, National & International Daytime Visitor: Maintain [US_STATE] reside…" at bounding box center [680, 73] width 993 height 37
click at [557, 63] on div "2.A.5. FL, National & International Daytime Visitor: Maintain [US_STATE] reside…" at bounding box center [680, 73] width 993 height 37
click at [555, 63] on div "2.A.5. FL, National & International Daytime Visitor: Maintain [US_STATE] reside…" at bounding box center [680, 73] width 993 height 37
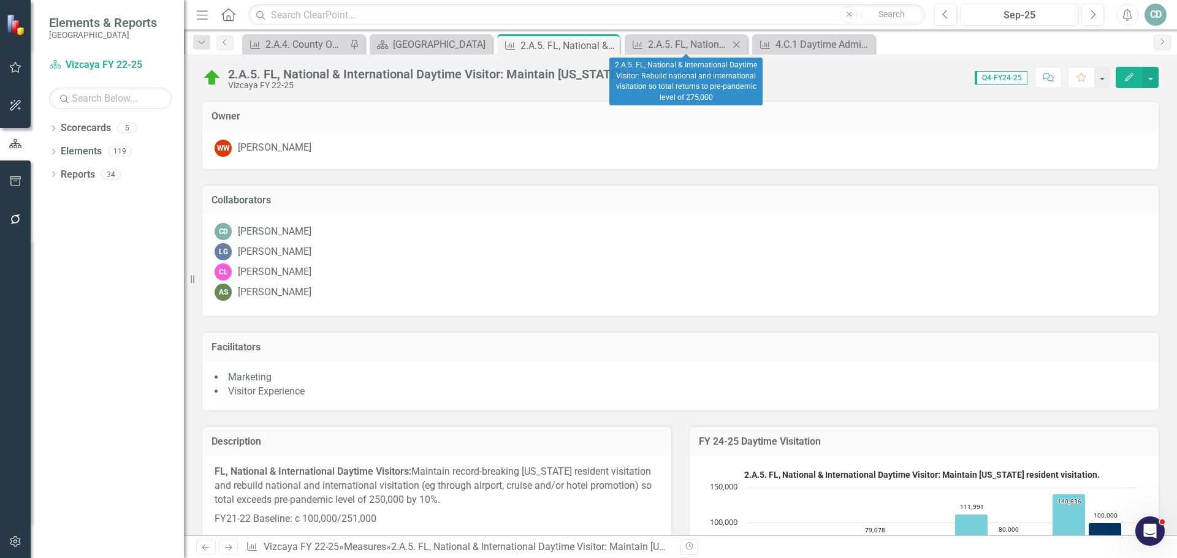
click at [737, 43] on icon "Close" at bounding box center [736, 45] width 12 height 10
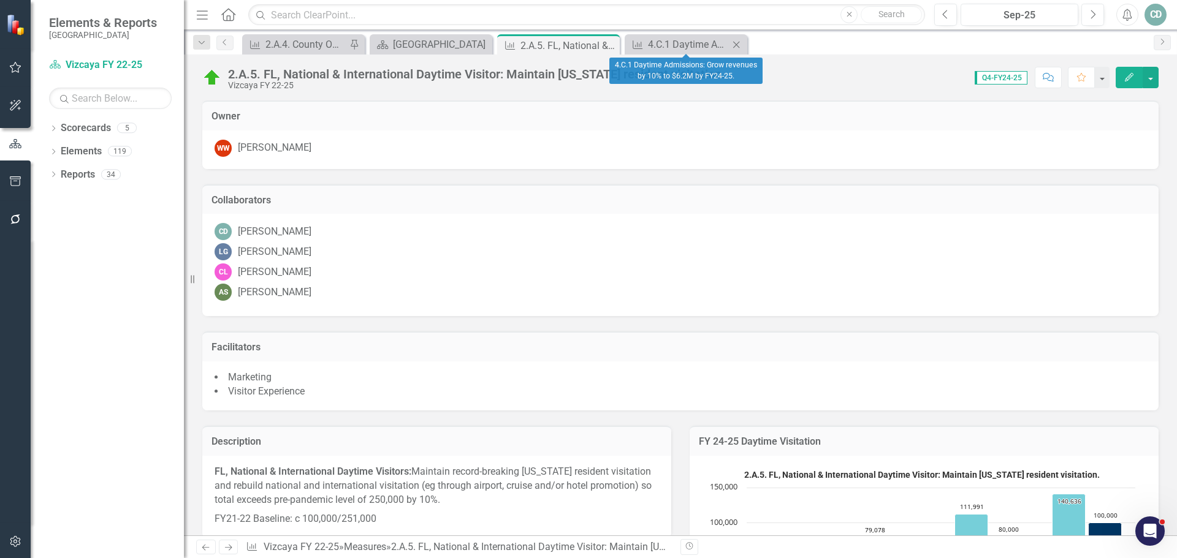
click at [737, 42] on icon "Close" at bounding box center [736, 45] width 12 height 10
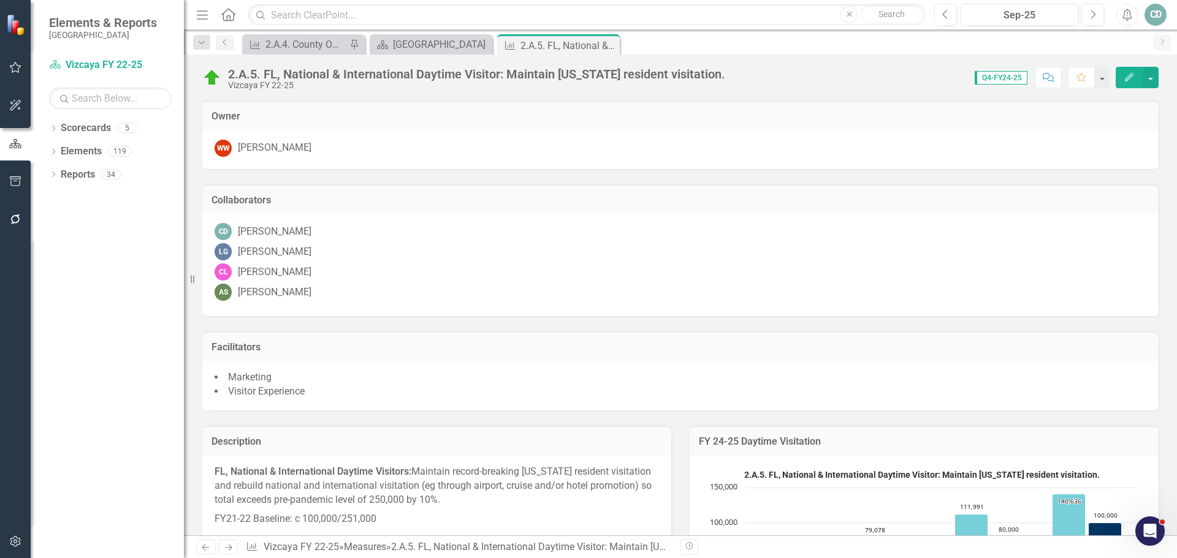
click at [439, 99] on div "2.A.5. FL, National & International Daytime Visitor: Maintain [US_STATE] reside…" at bounding box center [680, 295] width 993 height 481
click at [440, 45] on div "[GEOGRAPHIC_DATA]" at bounding box center [433, 44] width 81 height 15
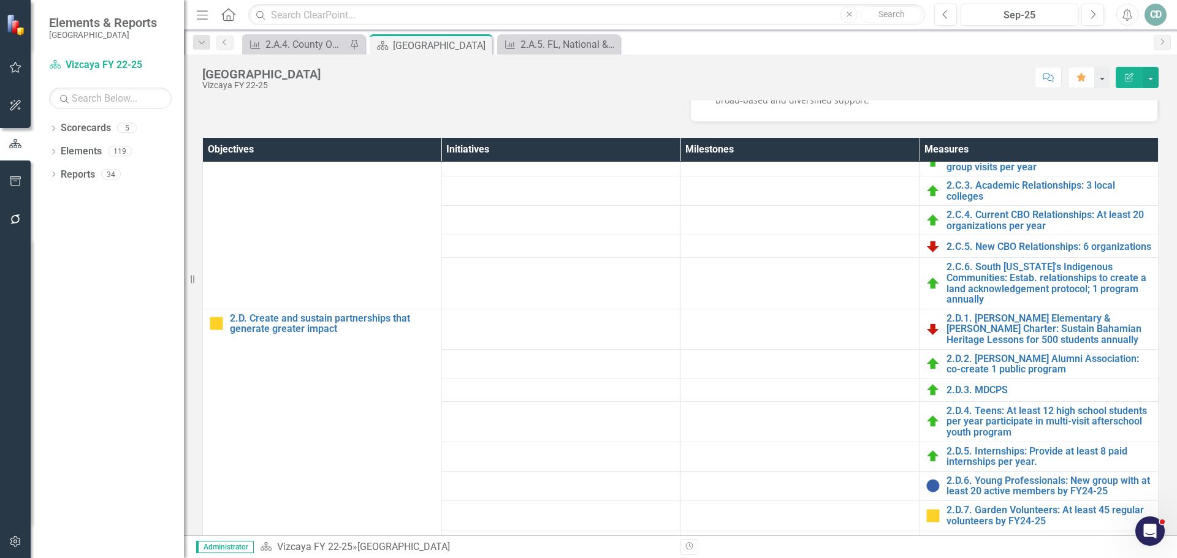
scroll to position [430, 0]
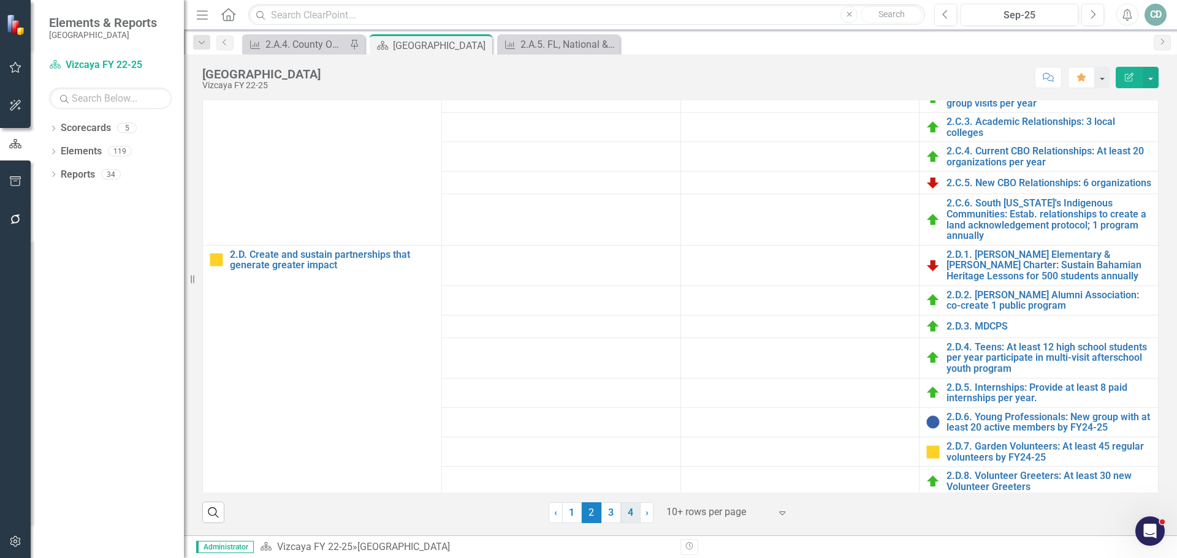
click at [624, 510] on link "4" at bounding box center [631, 512] width 20 height 21
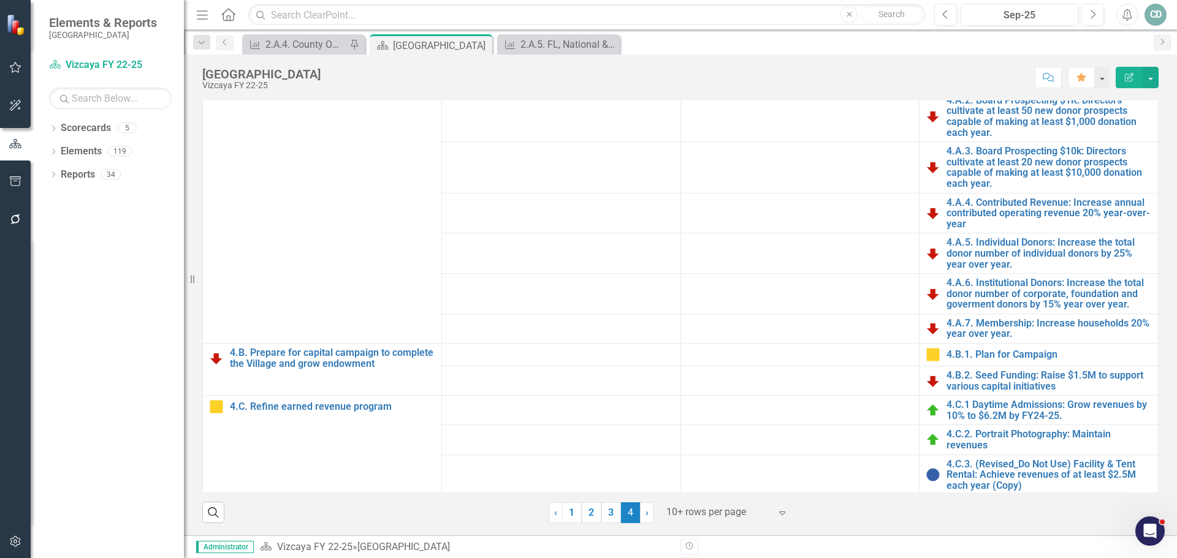
scroll to position [216, 0]
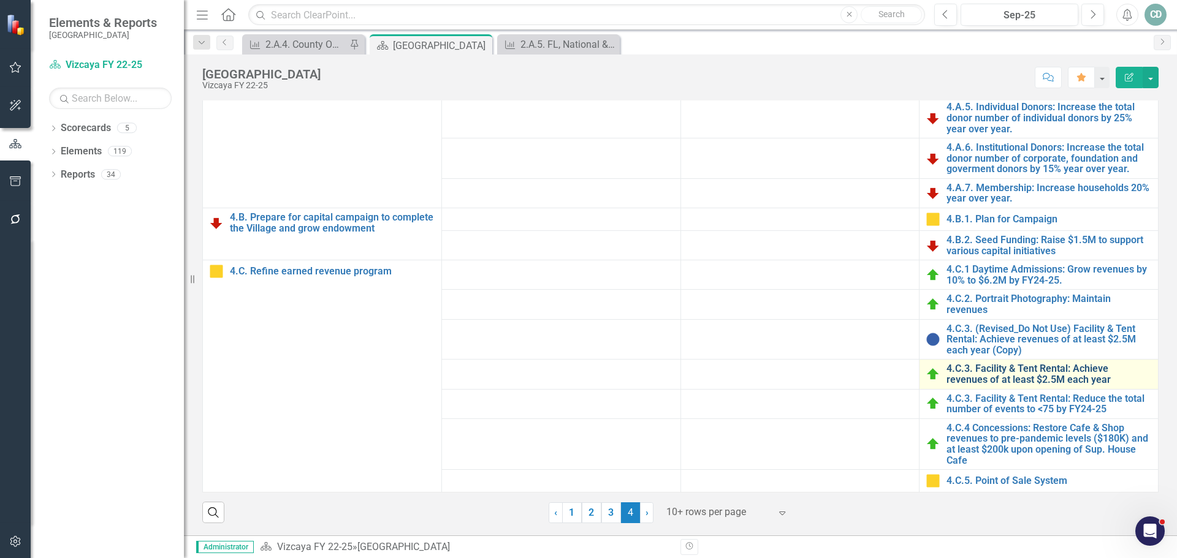
click at [1028, 374] on link "4.C.3. Facility & Tent Rental: Achieve revenues of at least $2.5M each year" at bounding box center [1048, 373] width 205 height 21
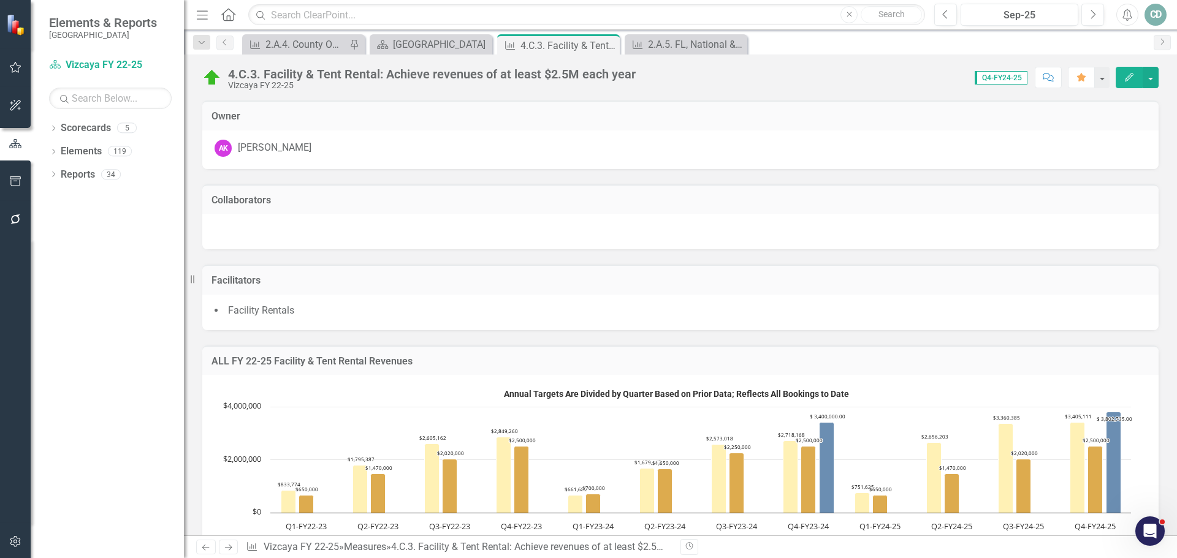
click at [602, 74] on div "4.C.3. Facility & Tent Rental: Achieve revenues of at least $2.5M each year" at bounding box center [432, 73] width 408 height 13
click at [608, 76] on div "4.C.3. Facility & Tent Rental: Achieve revenues of at least $2.5M each year" at bounding box center [432, 73] width 408 height 13
click at [608, 75] on div "4.C.3. Facility & Tent Rental: Achieve revenues of at least $2.5M each year" at bounding box center [432, 73] width 408 height 13
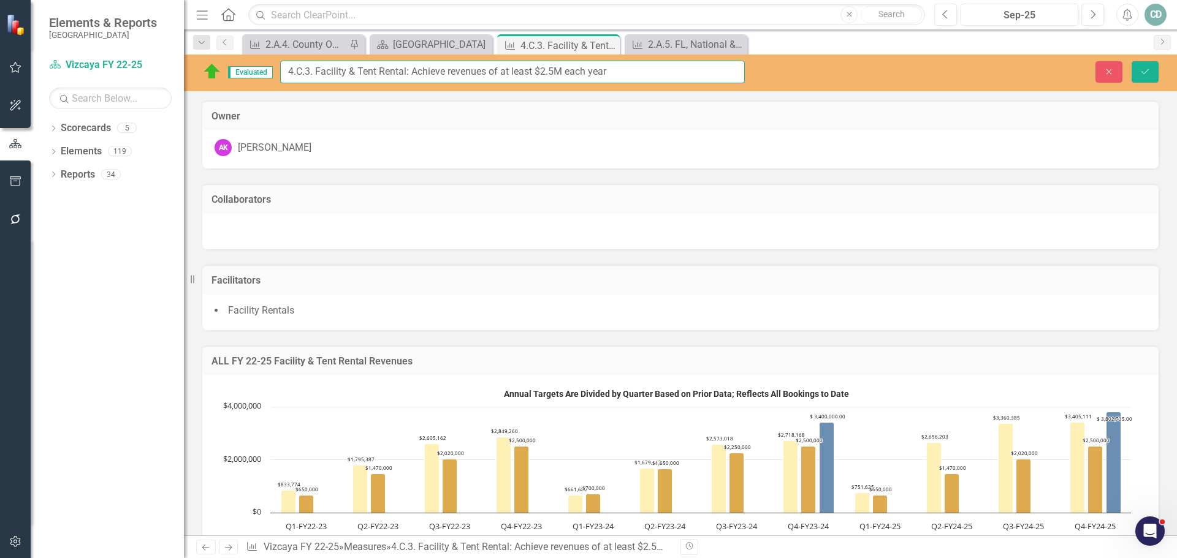
drag, startPoint x: 622, startPoint y: 69, endPoint x: 314, endPoint y: 72, distance: 308.2
click at [314, 72] on input "4.C.3. Facility & Tent Rental: Achieve revenues of at least $2.5M each year" at bounding box center [512, 72] width 464 height 23
click at [1104, 69] on icon "Close" at bounding box center [1108, 71] width 11 height 9
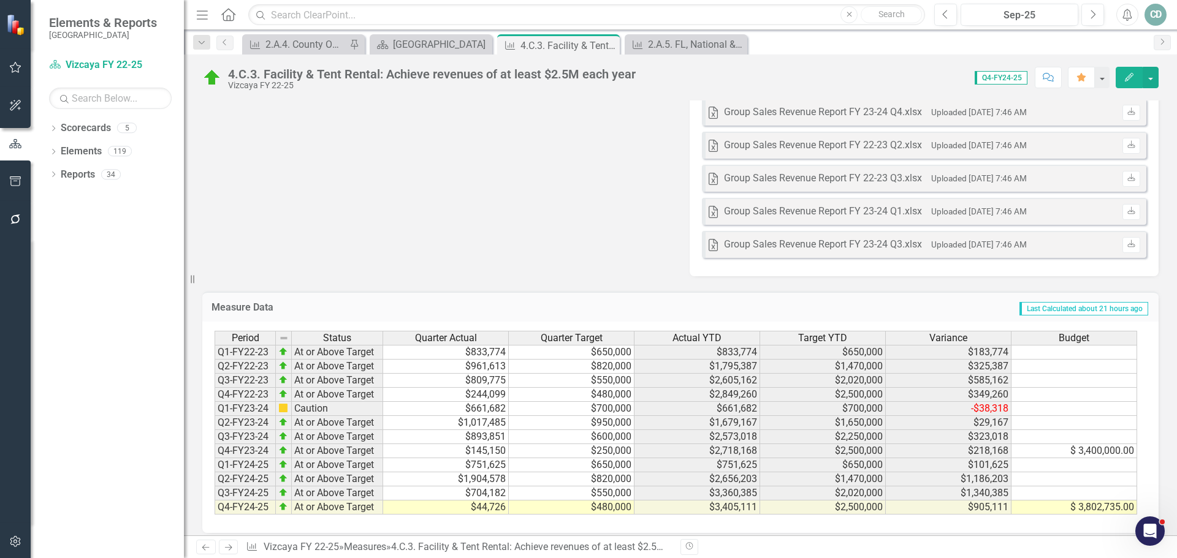
scroll to position [2085, 0]
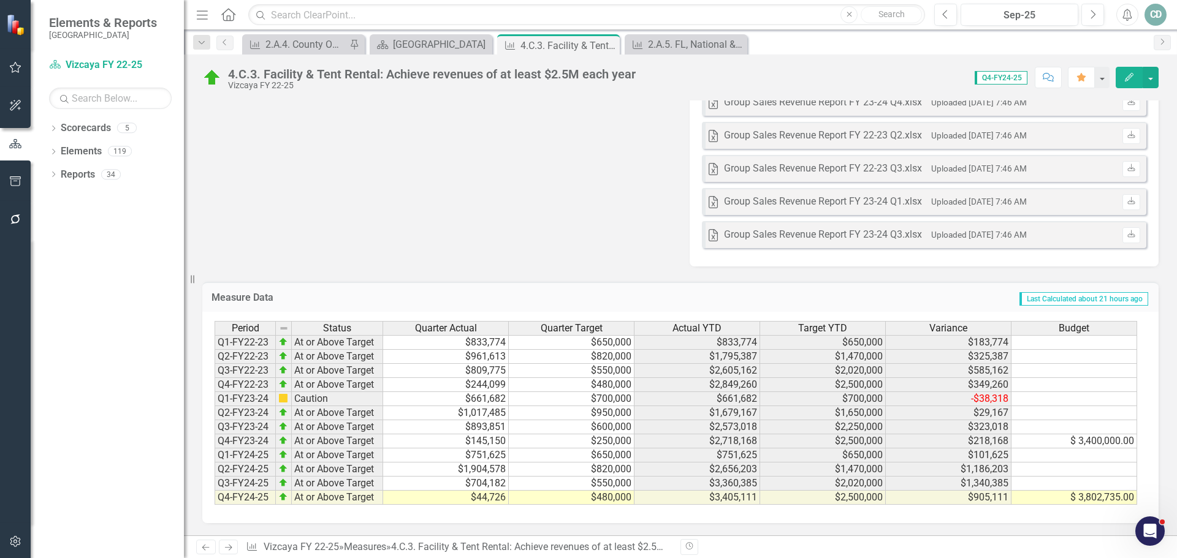
click at [227, 547] on icon "Next" at bounding box center [228, 548] width 10 height 8
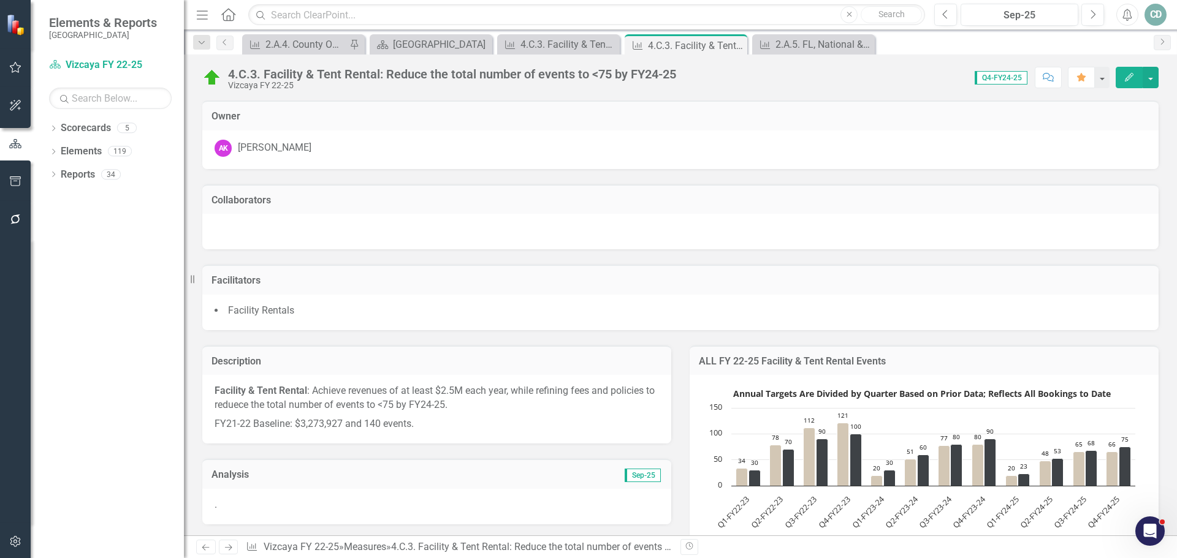
click at [379, 70] on div "4.C.3. Facility & Tent Rental: Reduce the total number of events to <75 by FY24…" at bounding box center [452, 73] width 448 height 13
click at [279, 72] on div "4.C.3. Facility & Tent Rental: Reduce the total number of events to <75 by FY24…" at bounding box center [452, 73] width 448 height 13
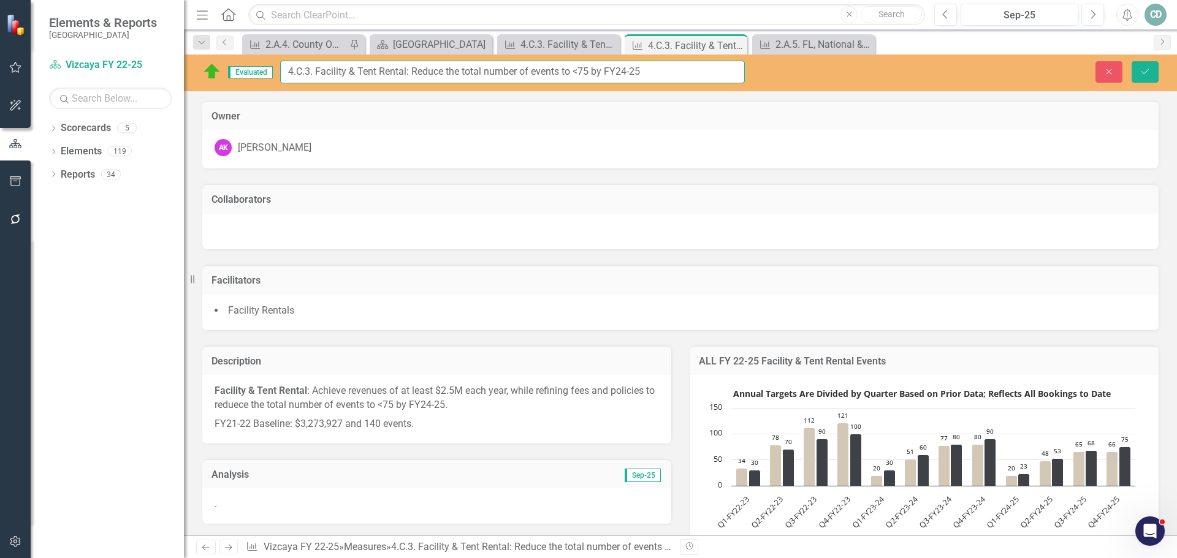
drag, startPoint x: 315, startPoint y: 69, endPoint x: 688, endPoint y: 67, distance: 372.6
click at [688, 67] on input "4.C.3. Facility & Tent Rental: Reduce the total number of events to <75 by FY24…" at bounding box center [512, 72] width 464 height 23
drag, startPoint x: 1105, startPoint y: 70, endPoint x: 670, endPoint y: 110, distance: 436.9
click at [1105, 70] on icon "Close" at bounding box center [1108, 71] width 11 height 9
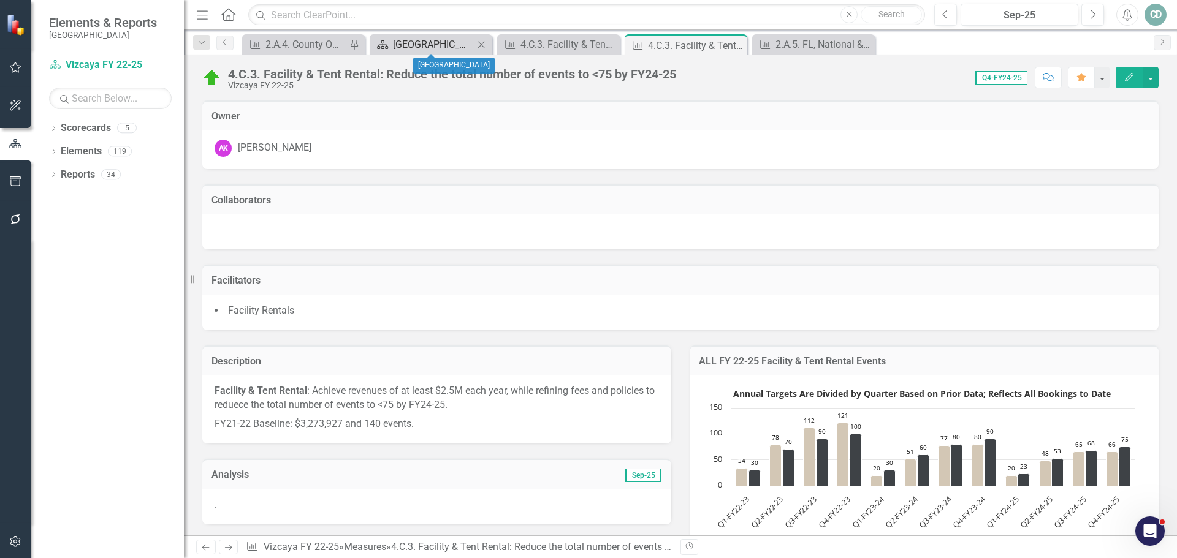
click at [419, 42] on div "[GEOGRAPHIC_DATA]" at bounding box center [433, 44] width 81 height 15
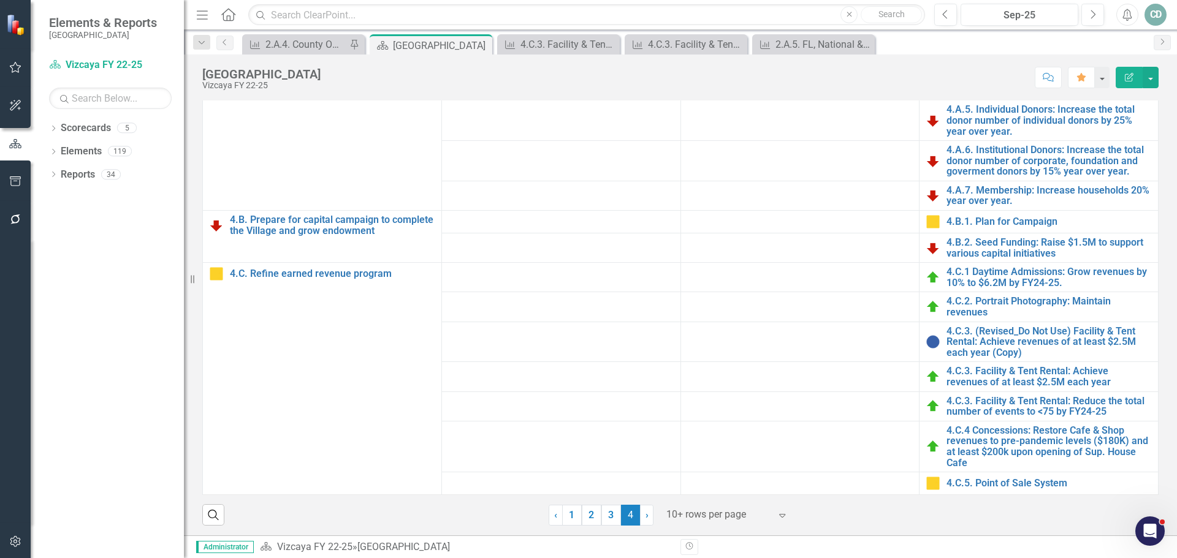
scroll to position [430, 0]
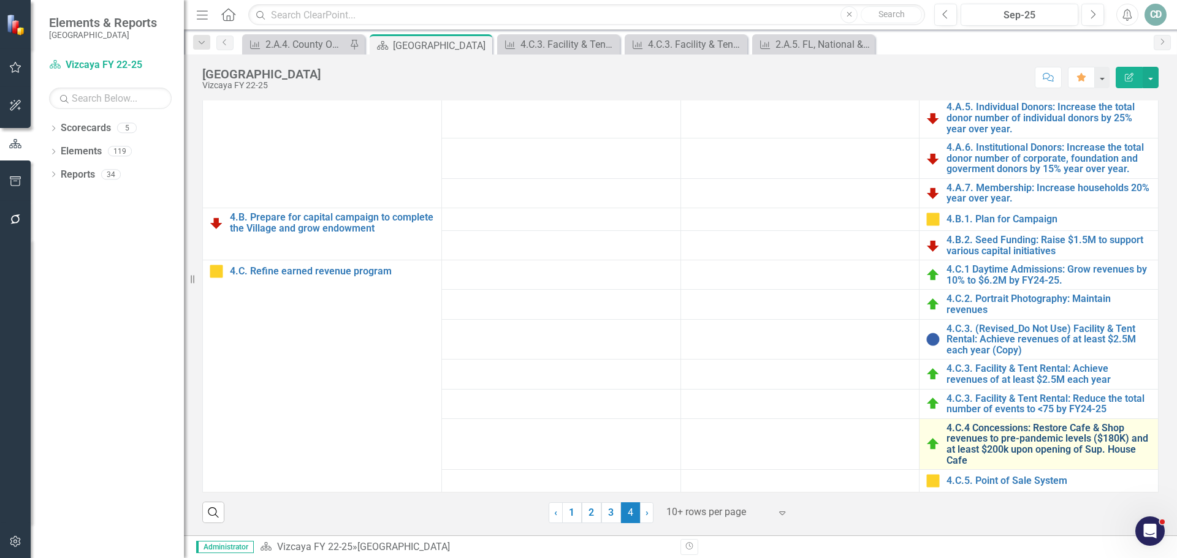
click at [1053, 432] on link "4.C.4 Concessions: Restore Cafe & Shop revenues to pre-pandemic levels ($180K) …" at bounding box center [1048, 444] width 205 height 43
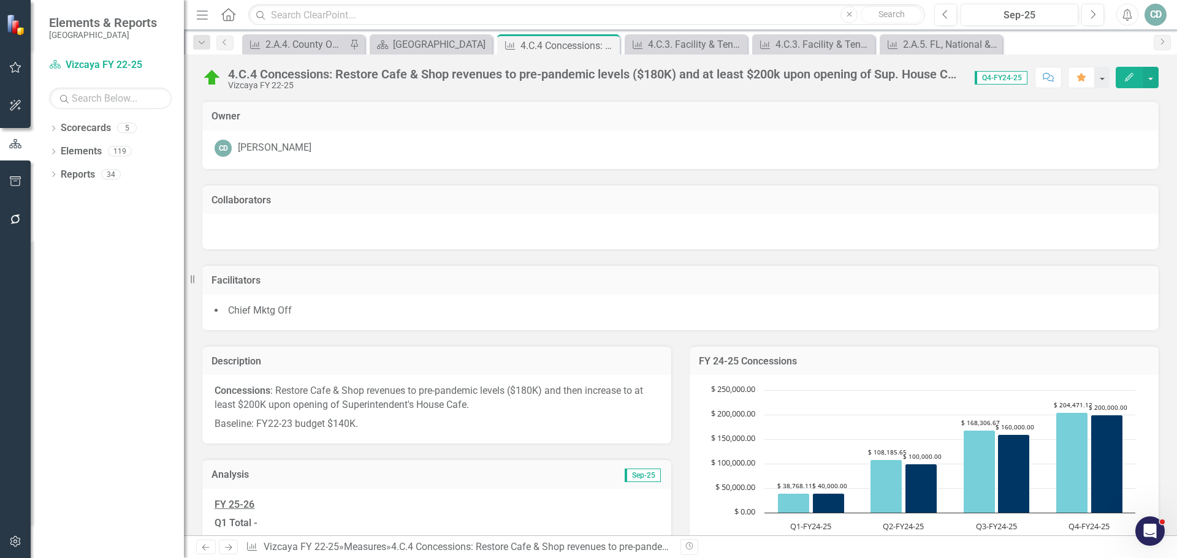
click at [444, 73] on div "4.C.4 Concessions: Restore Cafe & Shop revenues to pre-pandemic levels ($180K) …" at bounding box center [595, 73] width 734 height 13
click at [443, 72] on div "4.C.4 Concessions: Restore Cafe & Shop revenues to pre-pandemic levels ($180K) …" at bounding box center [595, 73] width 734 height 13
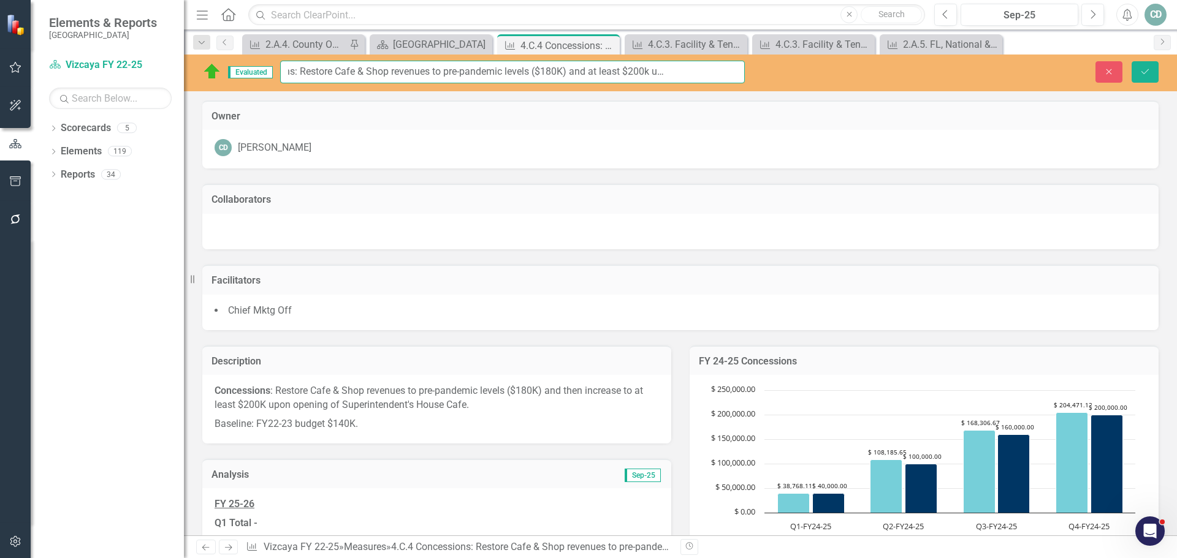
scroll to position [0, 138]
drag, startPoint x: 316, startPoint y: 71, endPoint x: 766, endPoint y: 70, distance: 450.4
click at [766, 70] on div "Evaluated 4.C.4 Concessions: Restore Cafe & Shop revenues to pre-pandemic level…" at bounding box center [680, 72] width 993 height 23
drag, startPoint x: 1111, startPoint y: 70, endPoint x: 676, endPoint y: 1, distance: 440.6
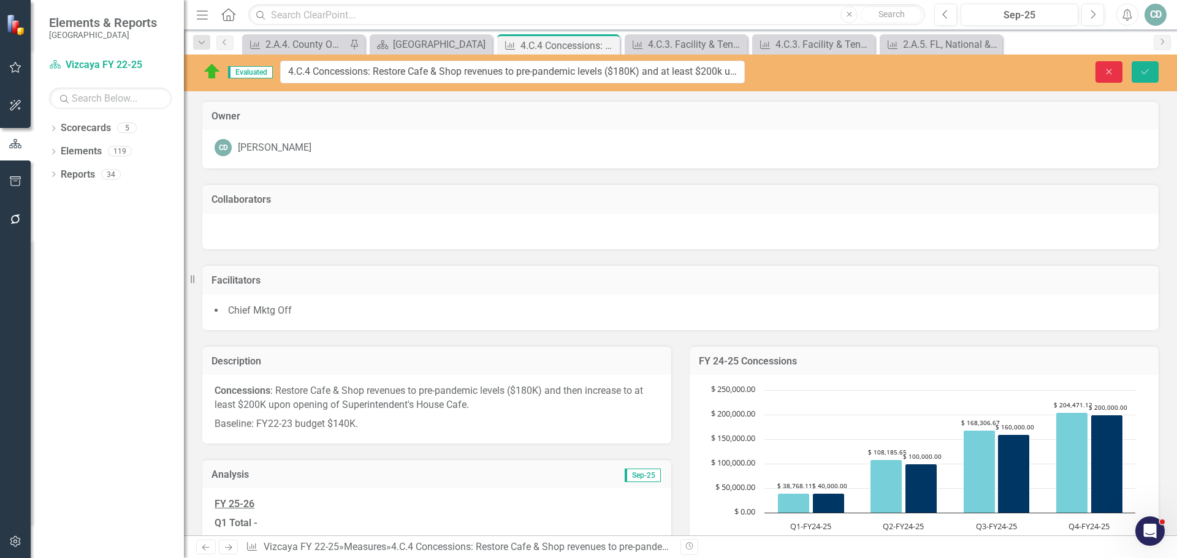
click at [1111, 70] on icon "Close" at bounding box center [1108, 71] width 11 height 9
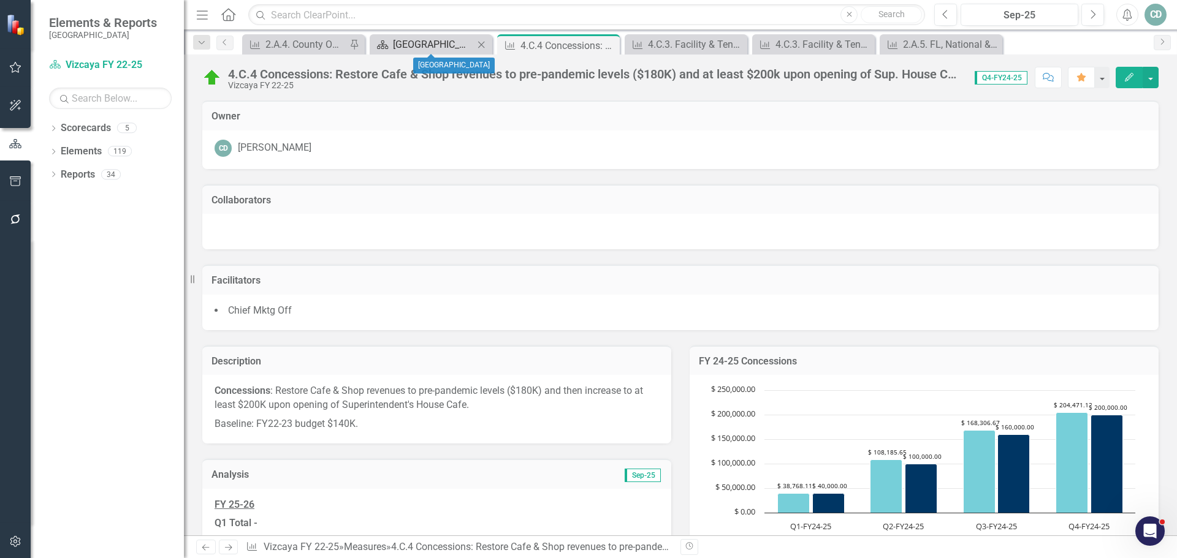
click at [450, 42] on div "[GEOGRAPHIC_DATA]" at bounding box center [433, 44] width 81 height 15
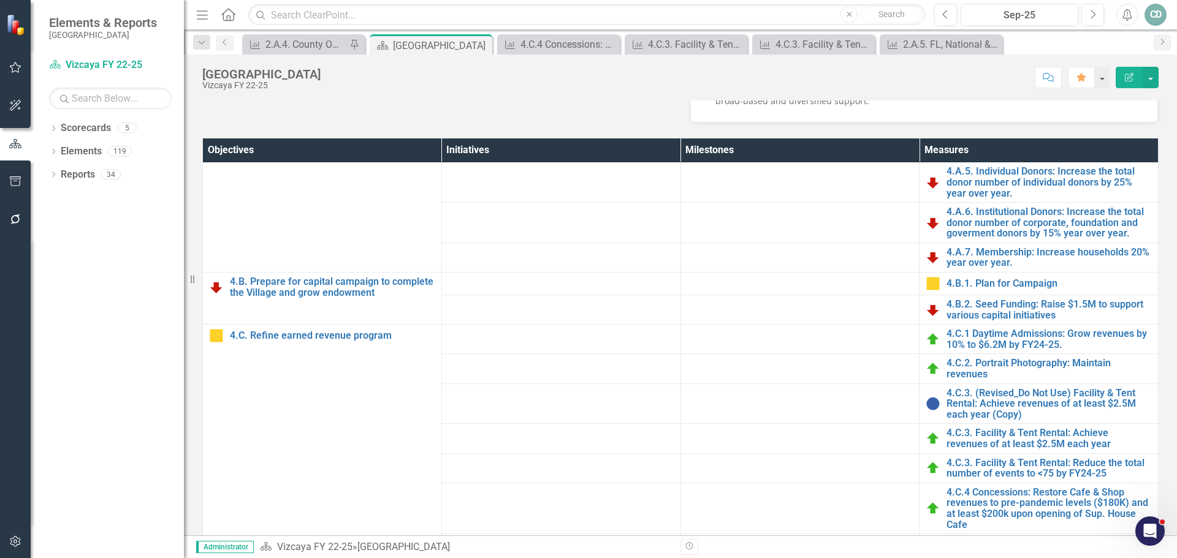
scroll to position [429, 0]
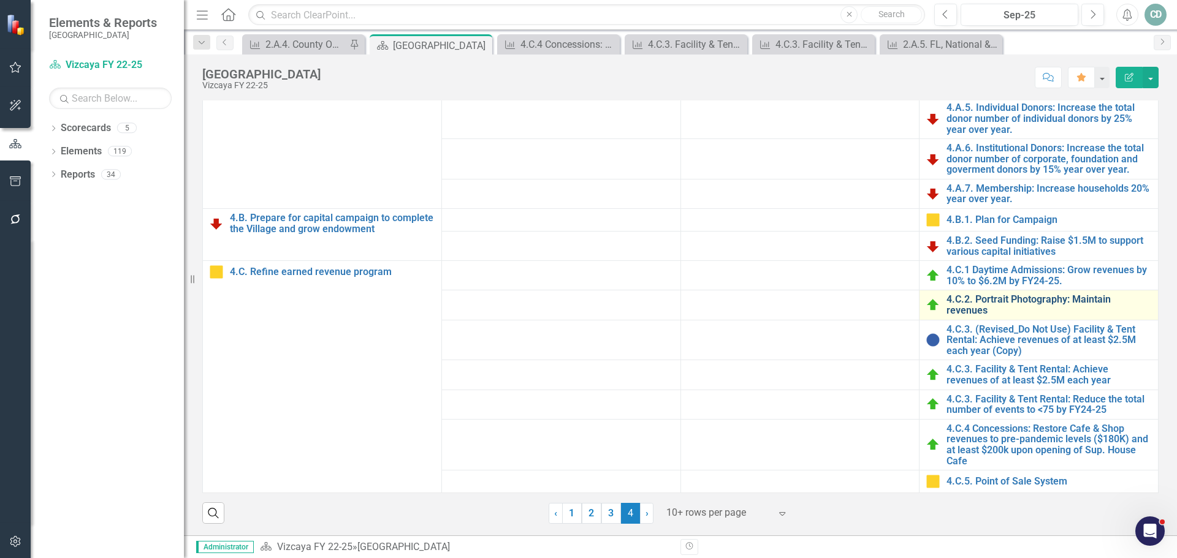
click at [1058, 295] on link "4.C.2. Portrait Photography: Maintain revenues" at bounding box center [1048, 304] width 205 height 21
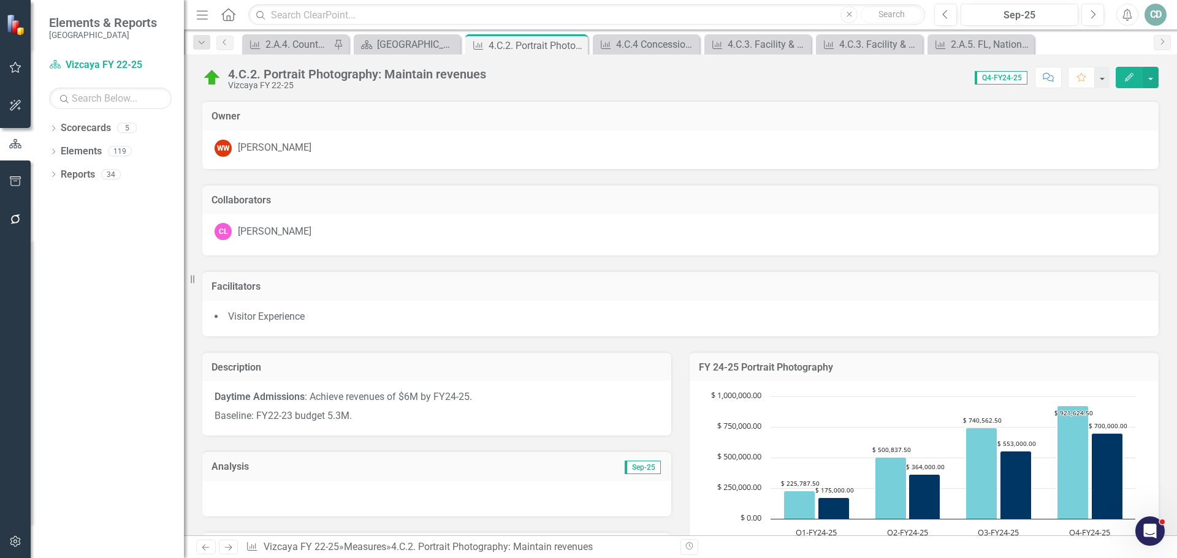
click at [454, 72] on div "4.C.2. Portrait Photography: Maintain revenues" at bounding box center [357, 73] width 258 height 13
click at [487, 73] on div "4.C.2. Portrait Photography: Maintain revenues Vizcaya FY 22-25" at bounding box center [360, 78] width 264 height 23
click at [461, 74] on div "4.C.2. Portrait Photography: Maintain revenues" at bounding box center [357, 73] width 258 height 13
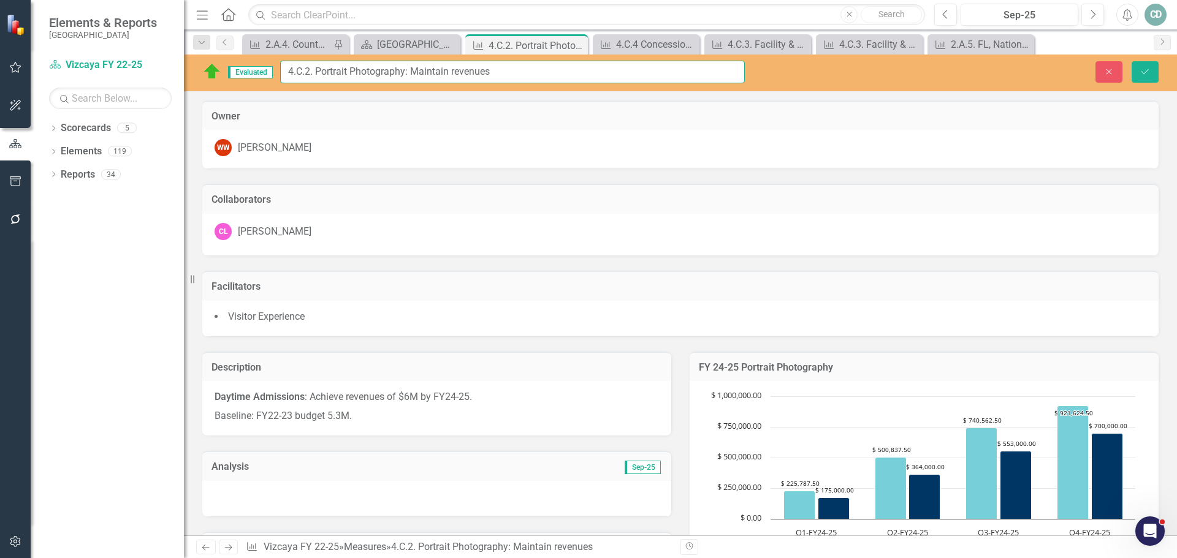
drag, startPoint x: 502, startPoint y: 70, endPoint x: 316, endPoint y: 70, distance: 186.3
click at [316, 70] on input "4.C.2. Portrait Photography: Maintain revenues" at bounding box center [512, 72] width 464 height 23
click at [1108, 66] on button "Close" at bounding box center [1108, 71] width 27 height 21
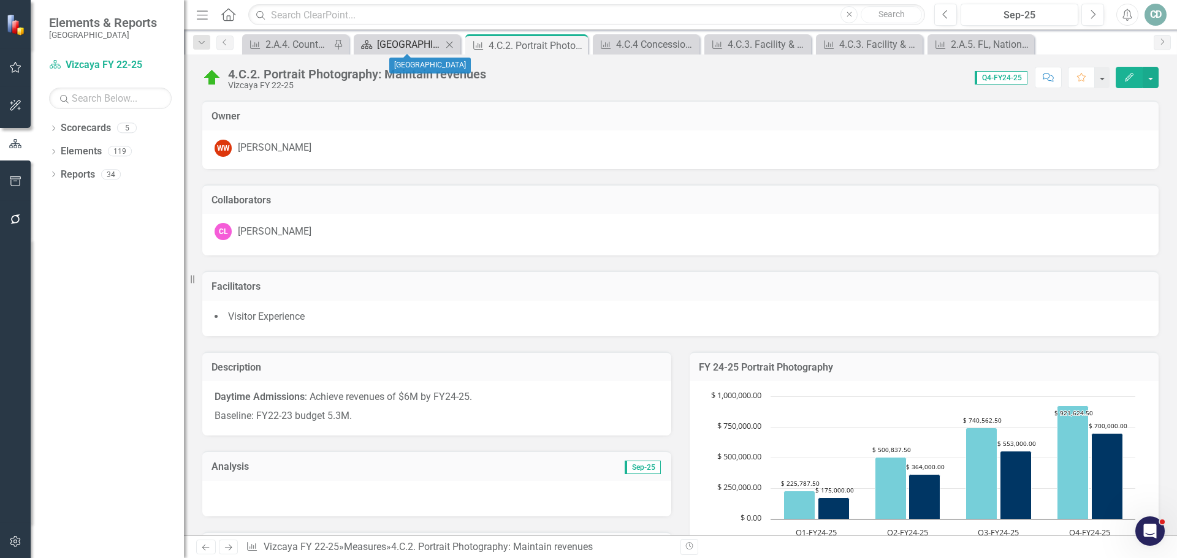
click at [393, 42] on div "[GEOGRAPHIC_DATA]" at bounding box center [409, 44] width 65 height 15
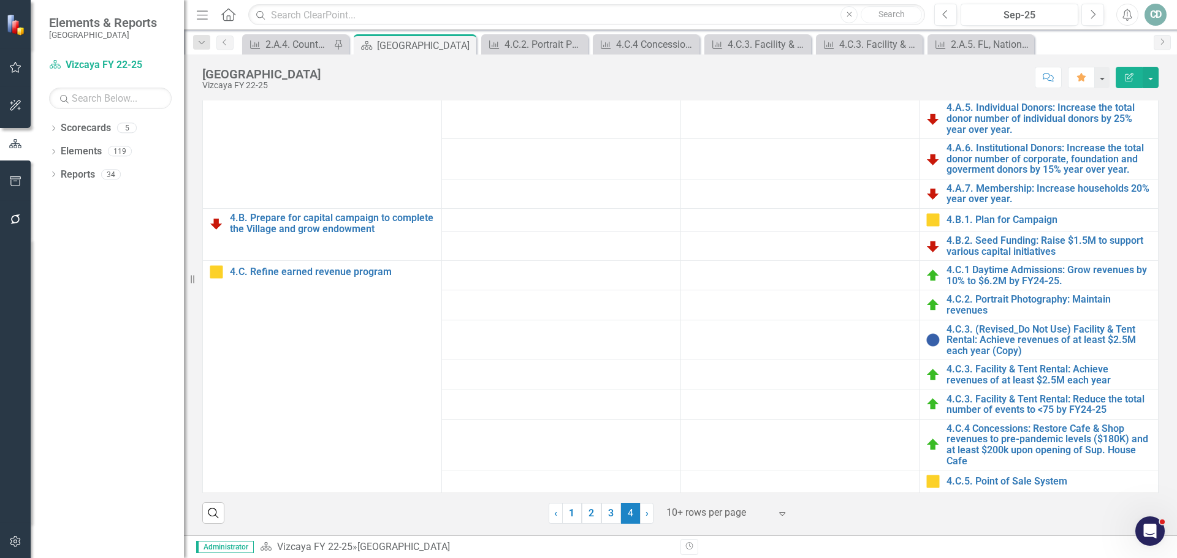
scroll to position [430, 0]
click at [583, 511] on link "2" at bounding box center [592, 512] width 20 height 21
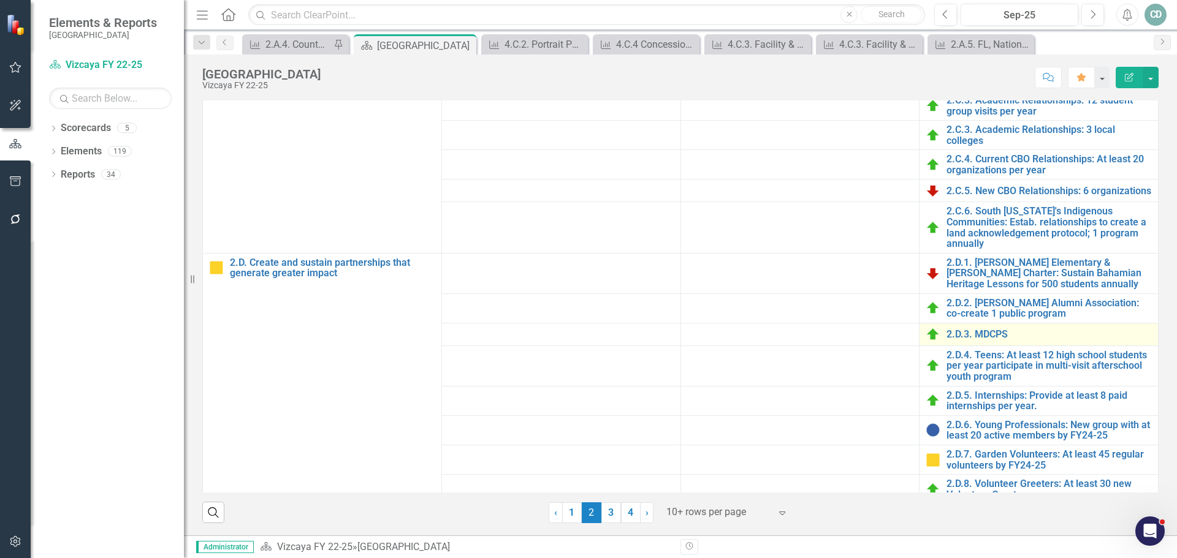
scroll to position [817, 0]
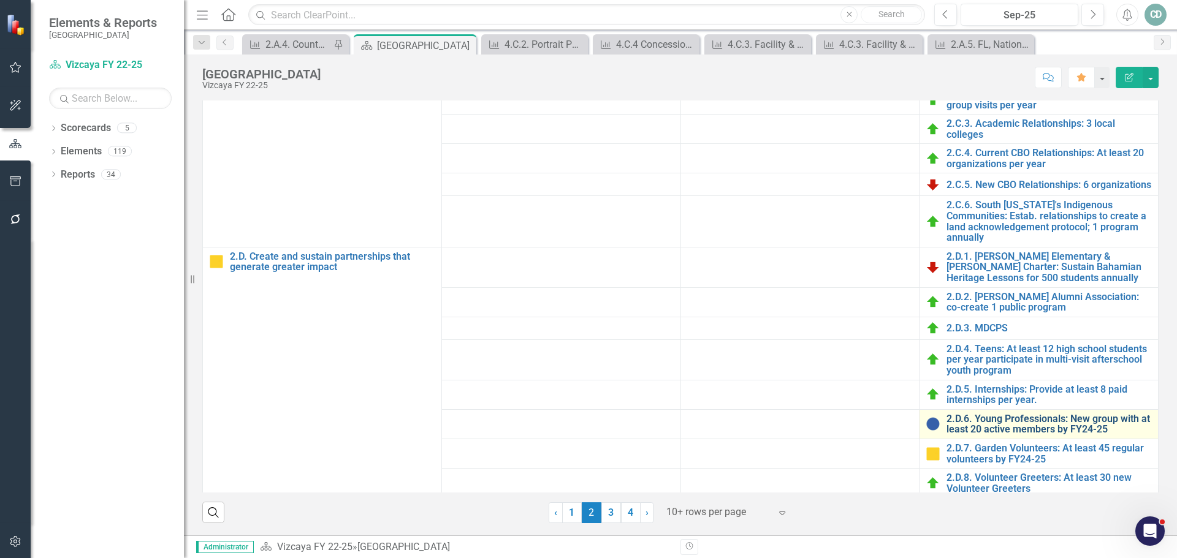
click at [1003, 414] on link "2.D.6. Young Professionals: New group with at least 20 active members by FY24-25" at bounding box center [1048, 424] width 205 height 21
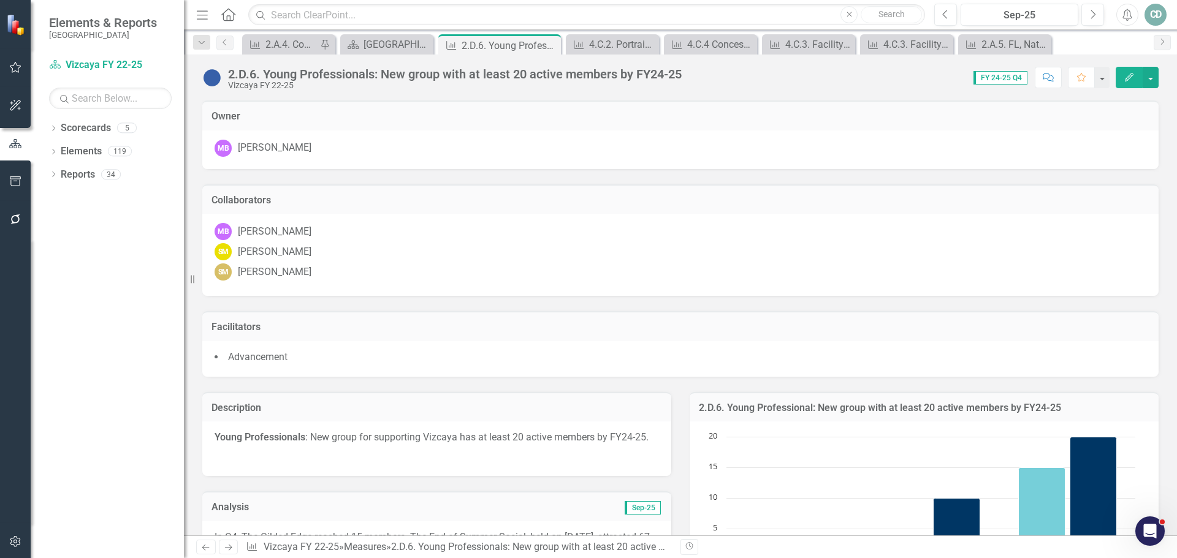
click at [605, 73] on div "2.D.6. Young Professionals: New group with at least 20 active members by FY24-25" at bounding box center [454, 73] width 453 height 13
click at [615, 74] on div "2.D.6. Young Professionals: New group with at least 20 active members by FY24-25" at bounding box center [454, 73] width 453 height 13
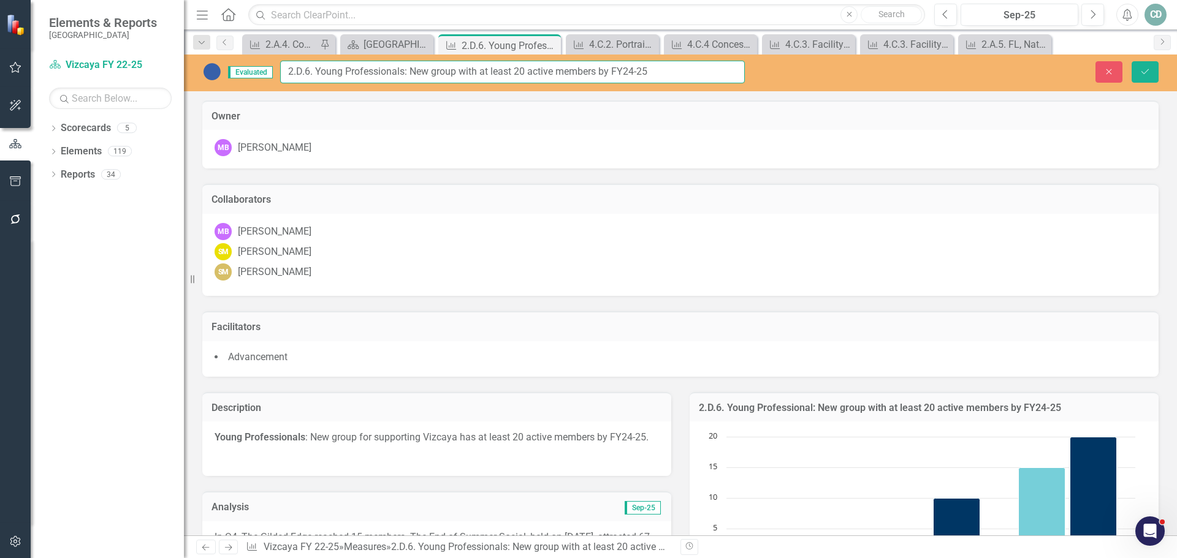
drag, startPoint x: 668, startPoint y: 70, endPoint x: 309, endPoint y: 78, distance: 358.6
click at [316, 72] on input "2.D.6. Young Professionals: New group with at least 20 active members by FY24-25" at bounding box center [512, 72] width 464 height 23
click at [373, 45] on div "[GEOGRAPHIC_DATA]" at bounding box center [388, 44] width 51 height 15
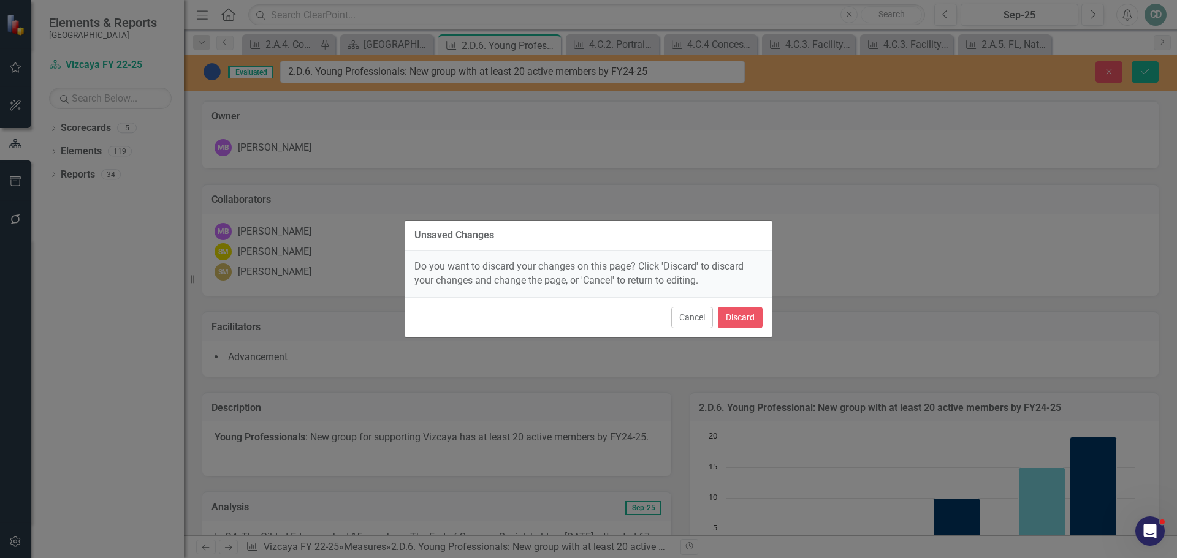
drag, startPoint x: 699, startPoint y: 316, endPoint x: 939, endPoint y: 172, distance: 279.8
click at [699, 314] on button "Cancel" at bounding box center [692, 317] width 42 height 21
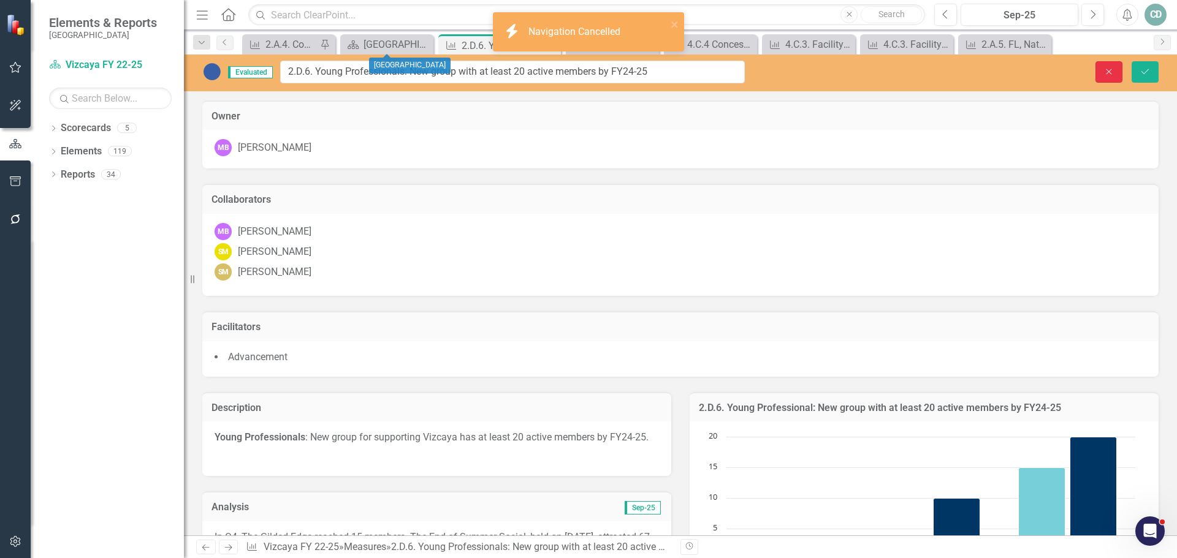
click at [1110, 66] on button "Close" at bounding box center [1108, 71] width 27 height 21
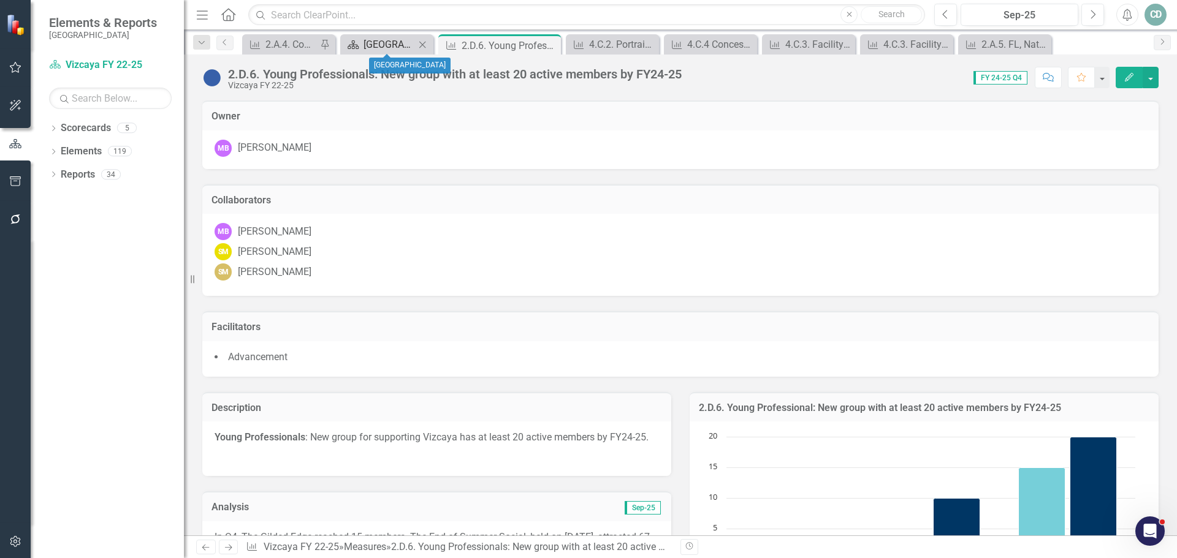
click at [379, 39] on div "[GEOGRAPHIC_DATA]" at bounding box center [388, 44] width 51 height 15
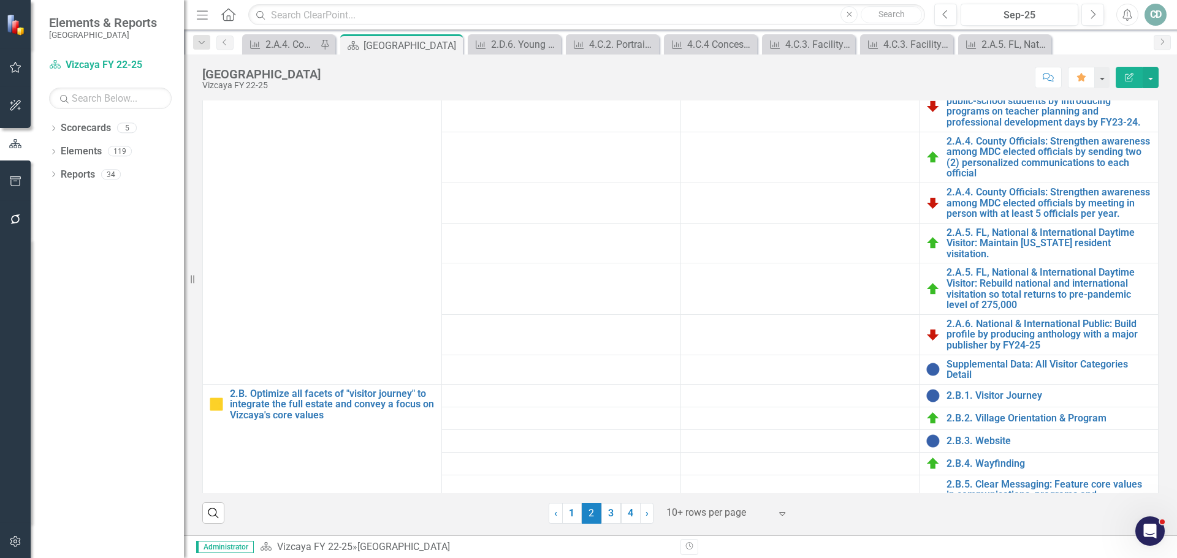
scroll to position [245, 0]
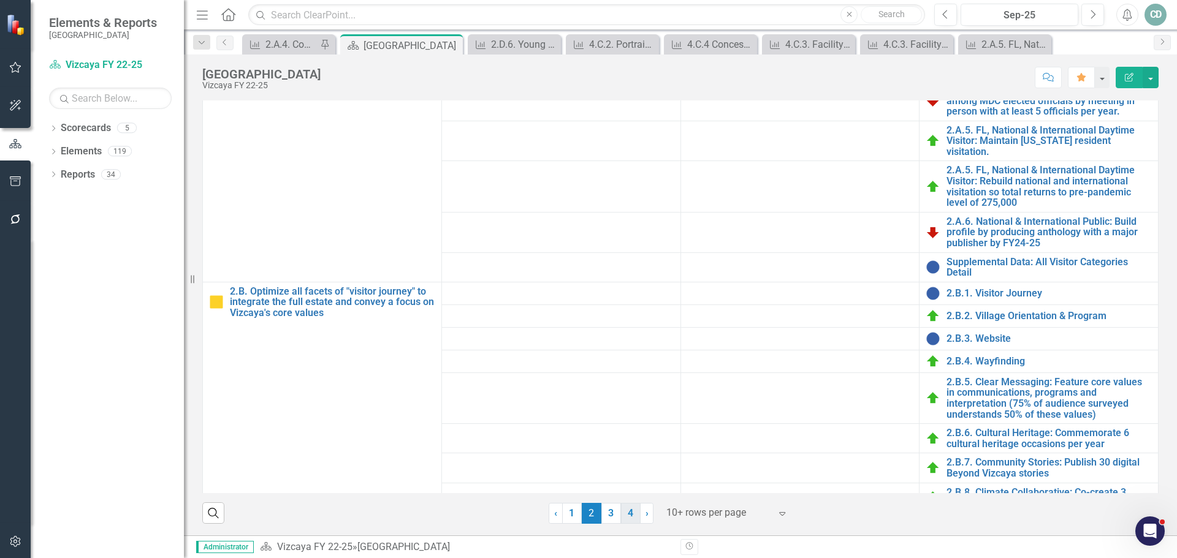
click at [627, 514] on link "4" at bounding box center [631, 513] width 20 height 21
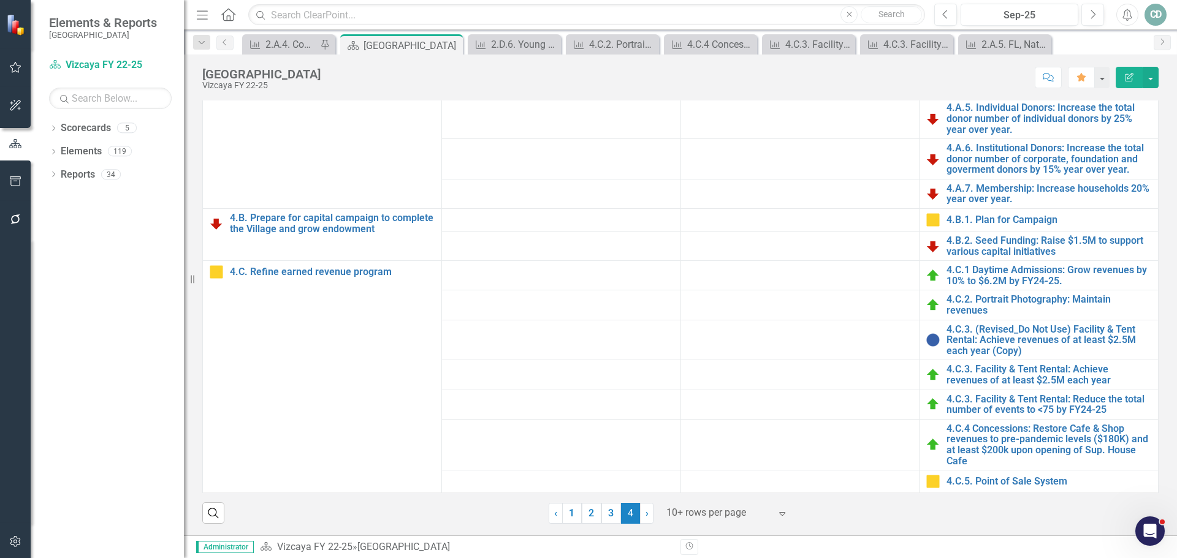
scroll to position [0, 0]
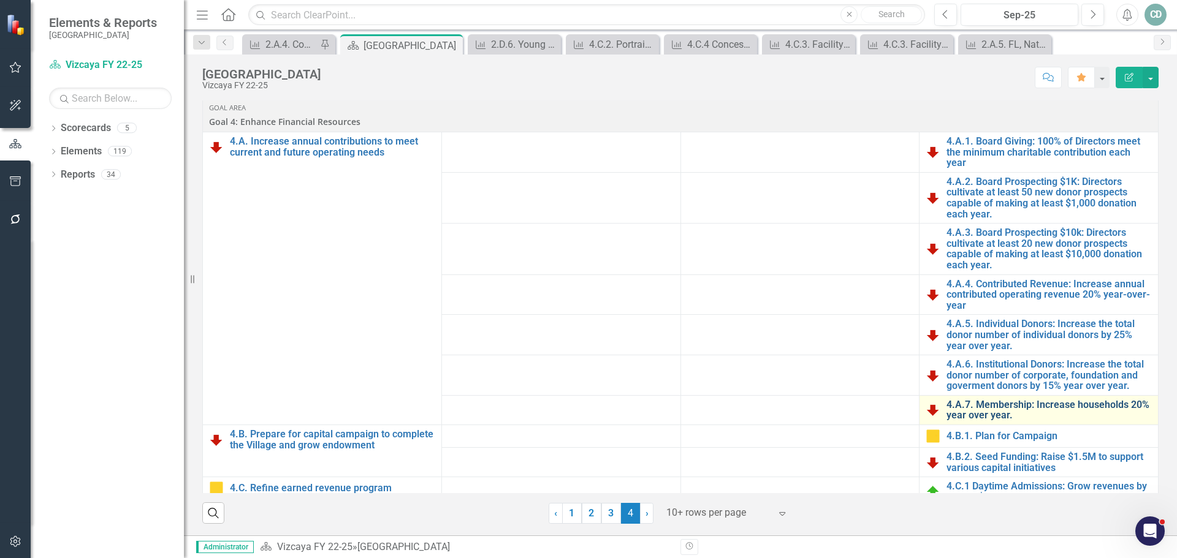
click at [977, 409] on link "4.A.7. Membership: Increase households 20% year over year." at bounding box center [1048, 410] width 205 height 21
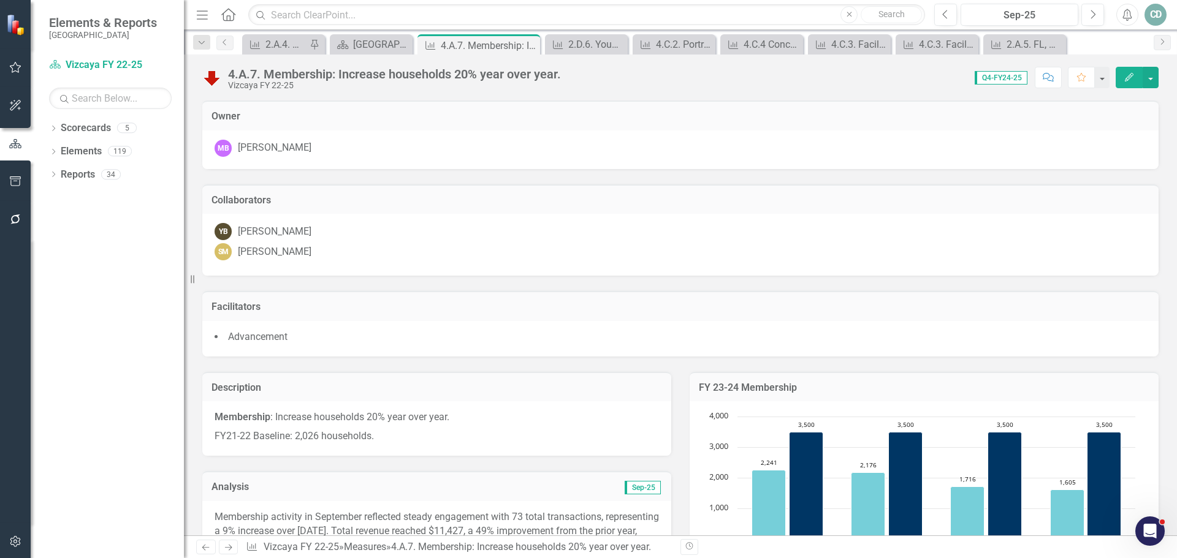
click at [539, 75] on div "4.A.7. Membership: Increase households 20% year over year." at bounding box center [394, 73] width 333 height 13
click at [550, 74] on div "4.A.7. Membership: Increase households 20% year over year." at bounding box center [394, 73] width 333 height 13
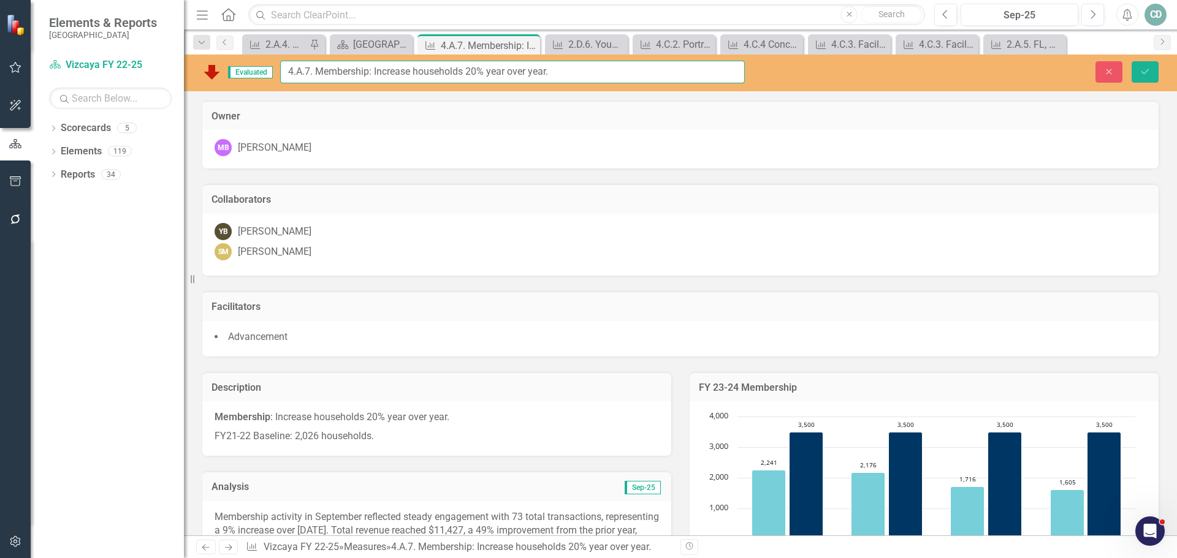
drag, startPoint x: 552, startPoint y: 74, endPoint x: 316, endPoint y: 72, distance: 235.9
click at [313, 72] on input "4.A.7. Membership: Increase households 20% year over year." at bounding box center [512, 72] width 464 height 23
click at [1105, 71] on icon "Close" at bounding box center [1108, 71] width 11 height 9
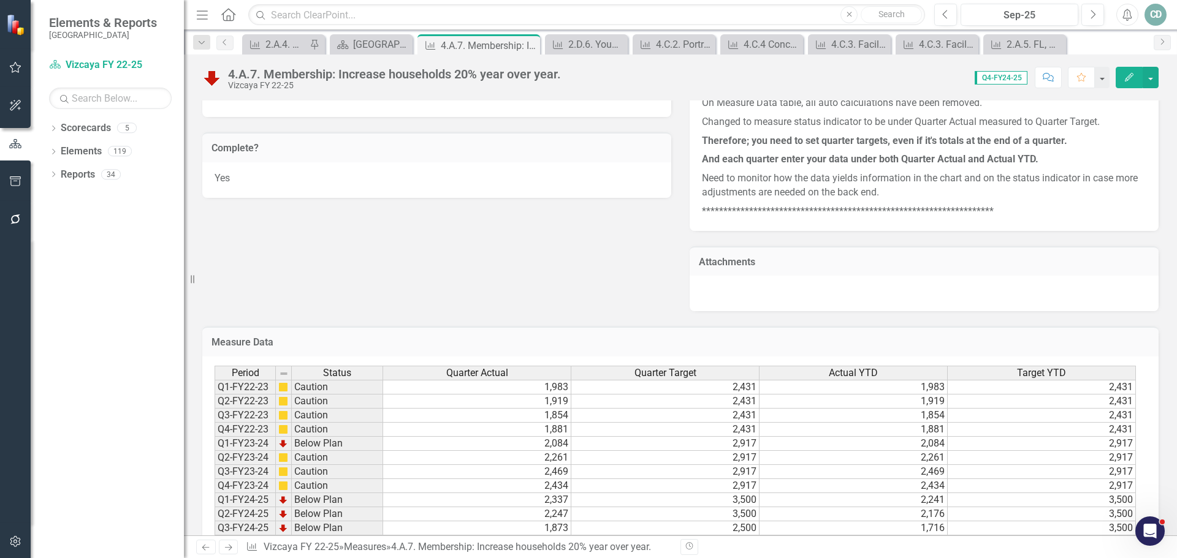
scroll to position [919, 0]
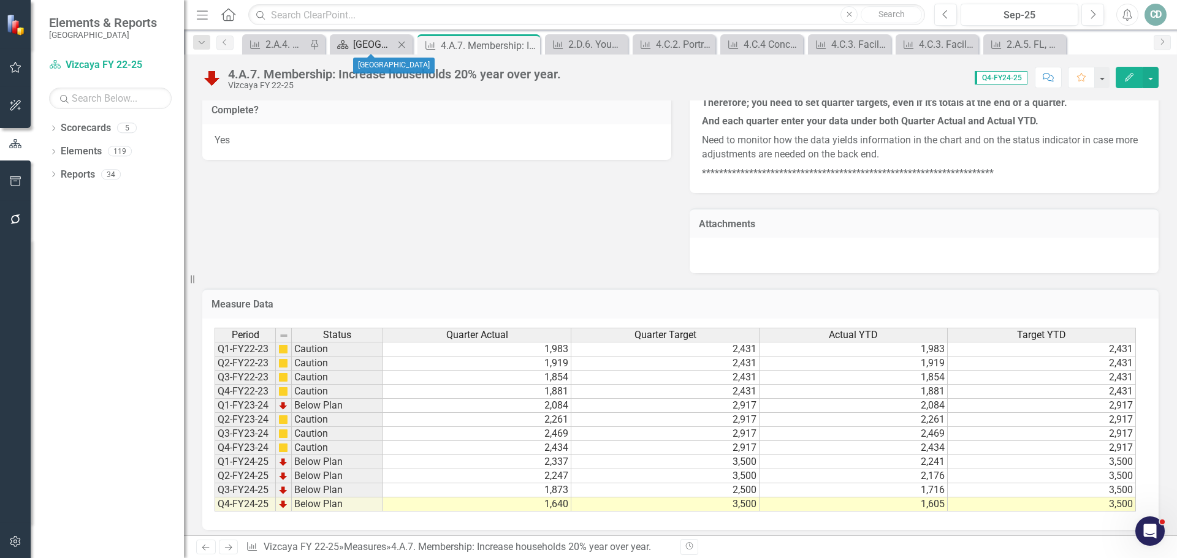
click at [379, 44] on div "[GEOGRAPHIC_DATA]" at bounding box center [373, 44] width 41 height 15
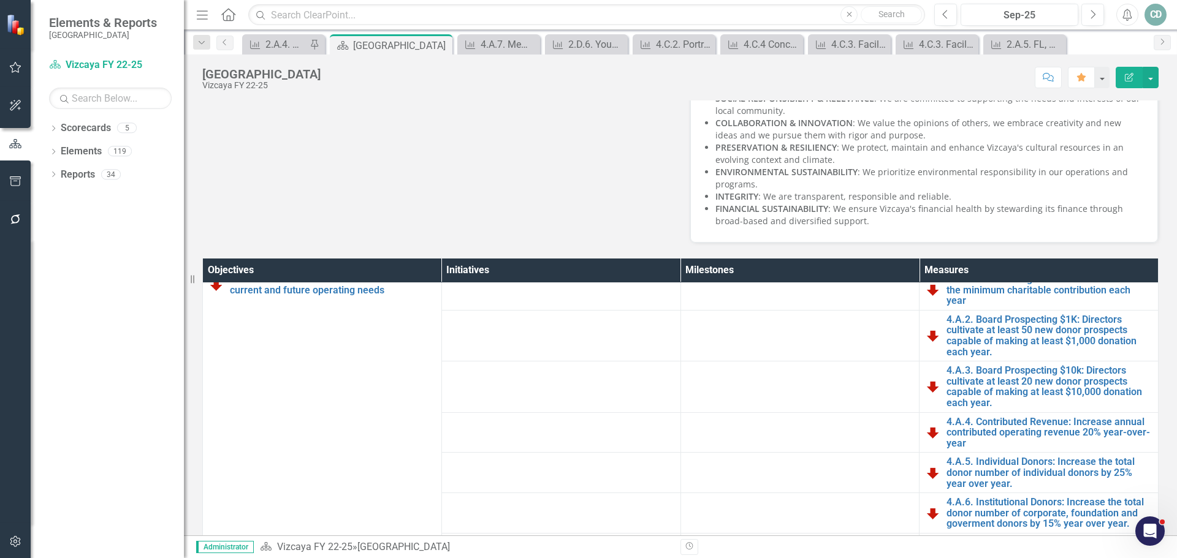
scroll to position [42, 0]
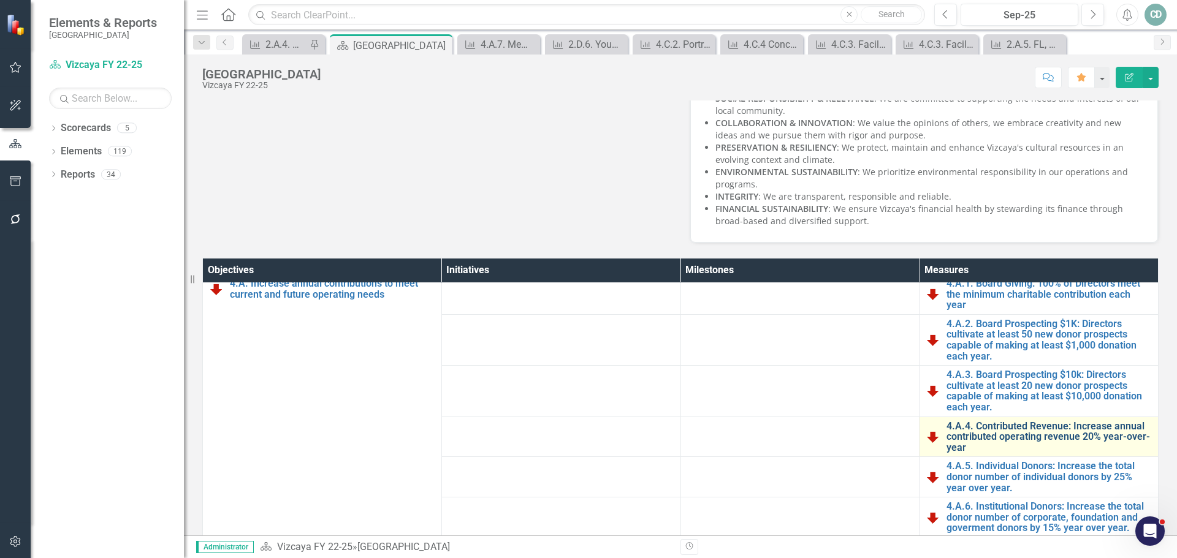
click at [1062, 436] on link "4.A.4. Contributed Revenue: Increase annual contributed operating revenue 20% y…" at bounding box center [1048, 437] width 205 height 32
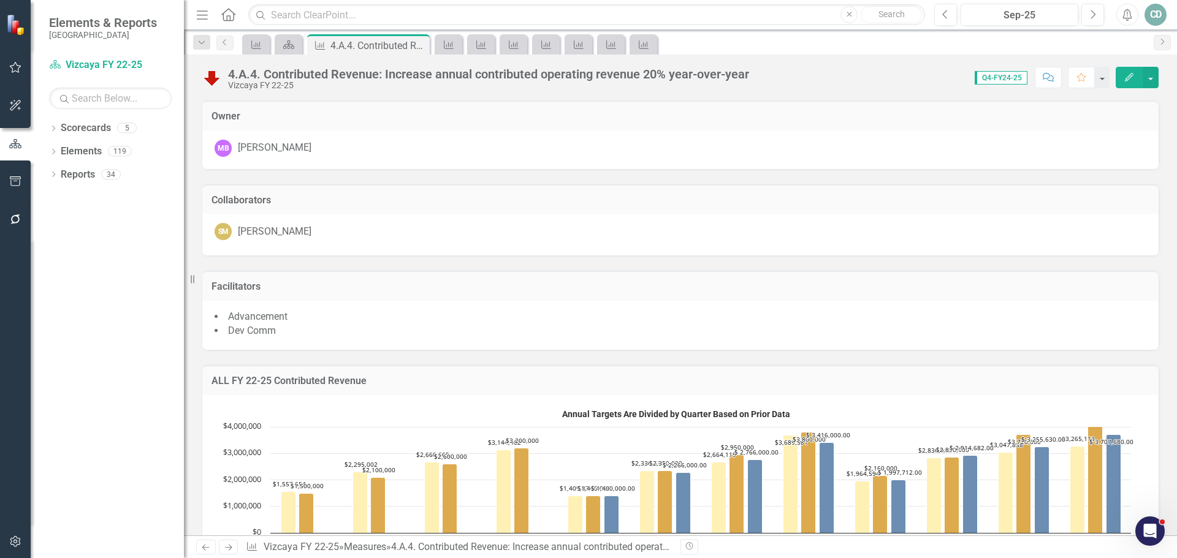
click at [560, 75] on div "4.A.4. Contributed Revenue: Increase annual contributed operating revenue 20% y…" at bounding box center [488, 73] width 521 height 13
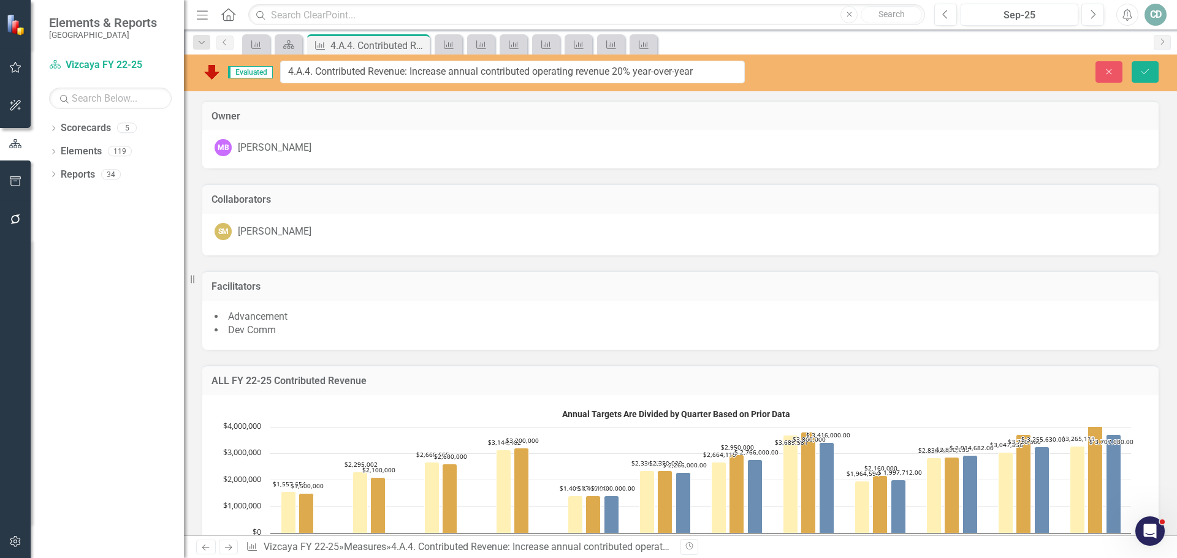
click at [560, 75] on input "4.A.4. Contributed Revenue: Increase annual contributed operating revenue 20% y…" at bounding box center [512, 72] width 464 height 23
click at [708, 70] on input "4.A.4. Contributed Revenue: Increase annual contributed operating revenue 20% y…" at bounding box center [512, 72] width 464 height 23
click at [696, 73] on input "4.A.4. Contributed Revenue: Increase annual contributed operating revenue 20% y…" at bounding box center [512, 72] width 464 height 23
click at [600, 76] on input "4.A.4. Contributed Revenue: Increase annual contributed operating revenue 20% y…" at bounding box center [512, 72] width 464 height 23
drag, startPoint x: 702, startPoint y: 72, endPoint x: 316, endPoint y: 78, distance: 386.7
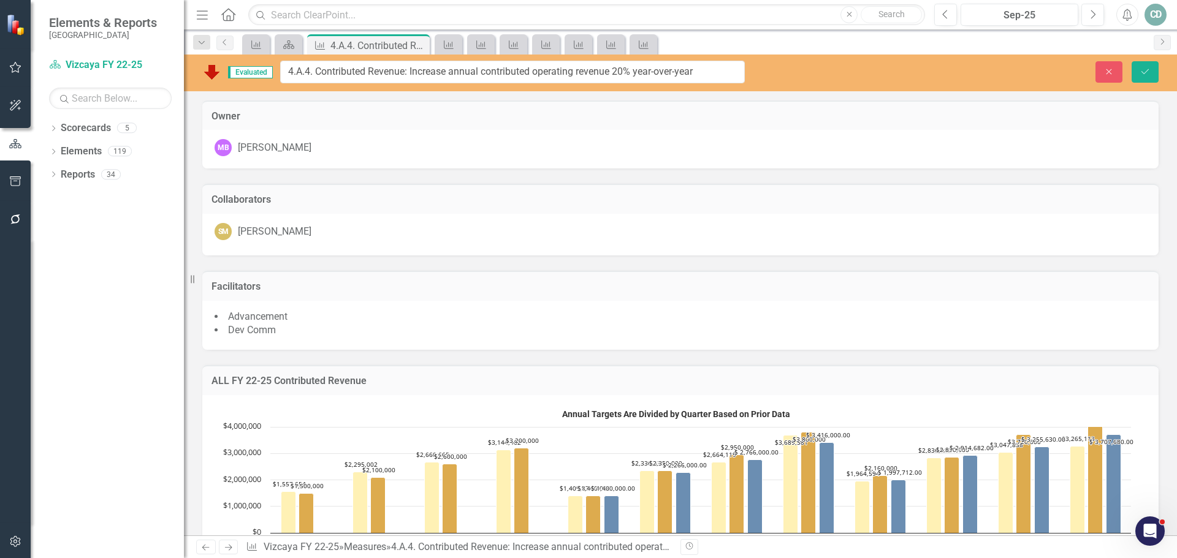
click at [316, 78] on input "4.A.4. Contributed Revenue: Increase annual contributed operating revenue 20% y…" at bounding box center [512, 72] width 464 height 23
click at [1109, 76] on button "Close" at bounding box center [1108, 71] width 27 height 21
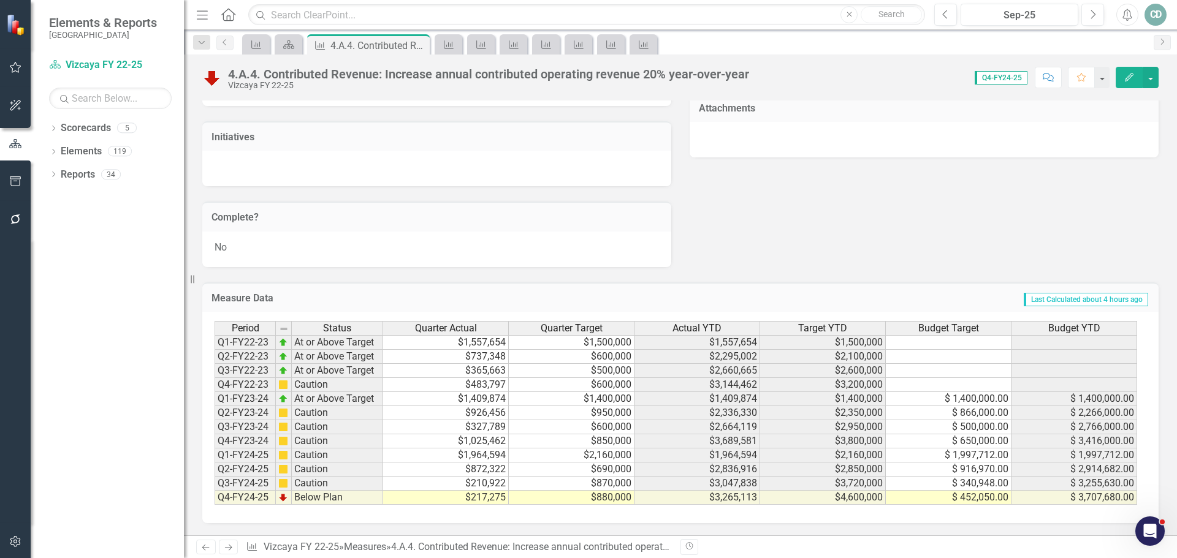
scroll to position [1005, 0]
